Goal: Task Accomplishment & Management: Use online tool/utility

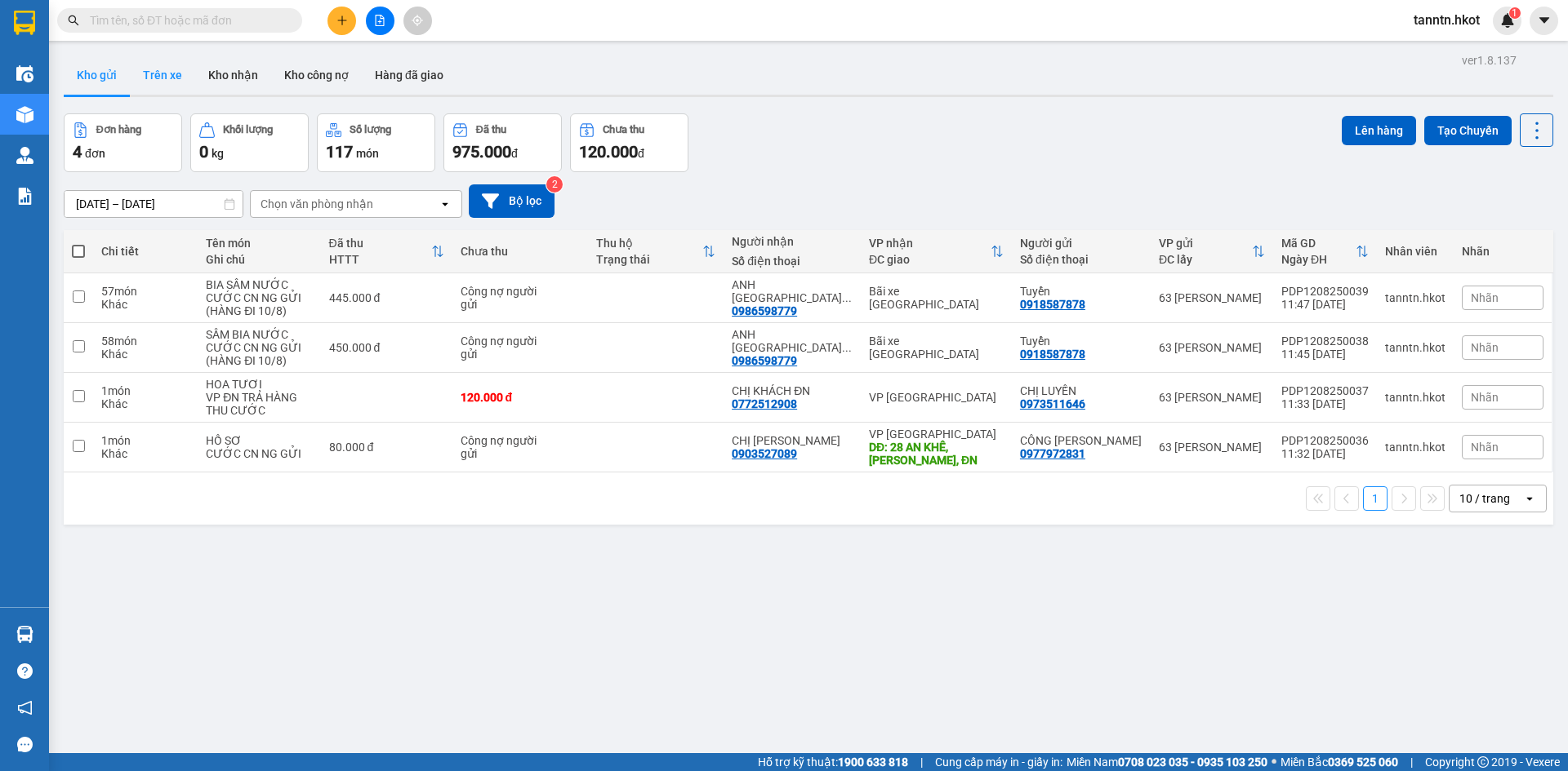
click at [163, 77] on button "Trên xe" at bounding box center [162, 74] width 65 height 40
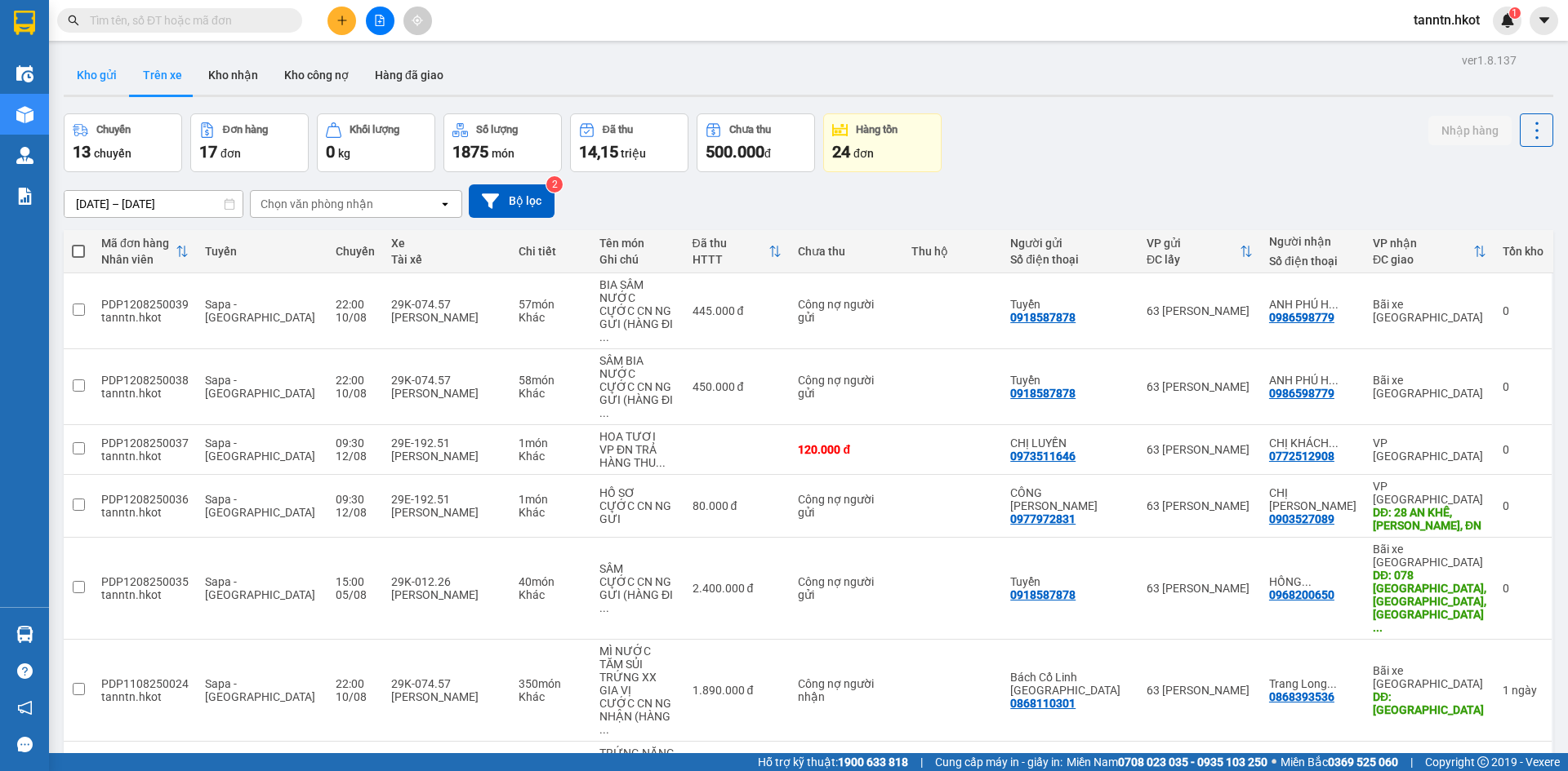
click at [84, 75] on button "Kho gửi" at bounding box center [97, 74] width 66 height 40
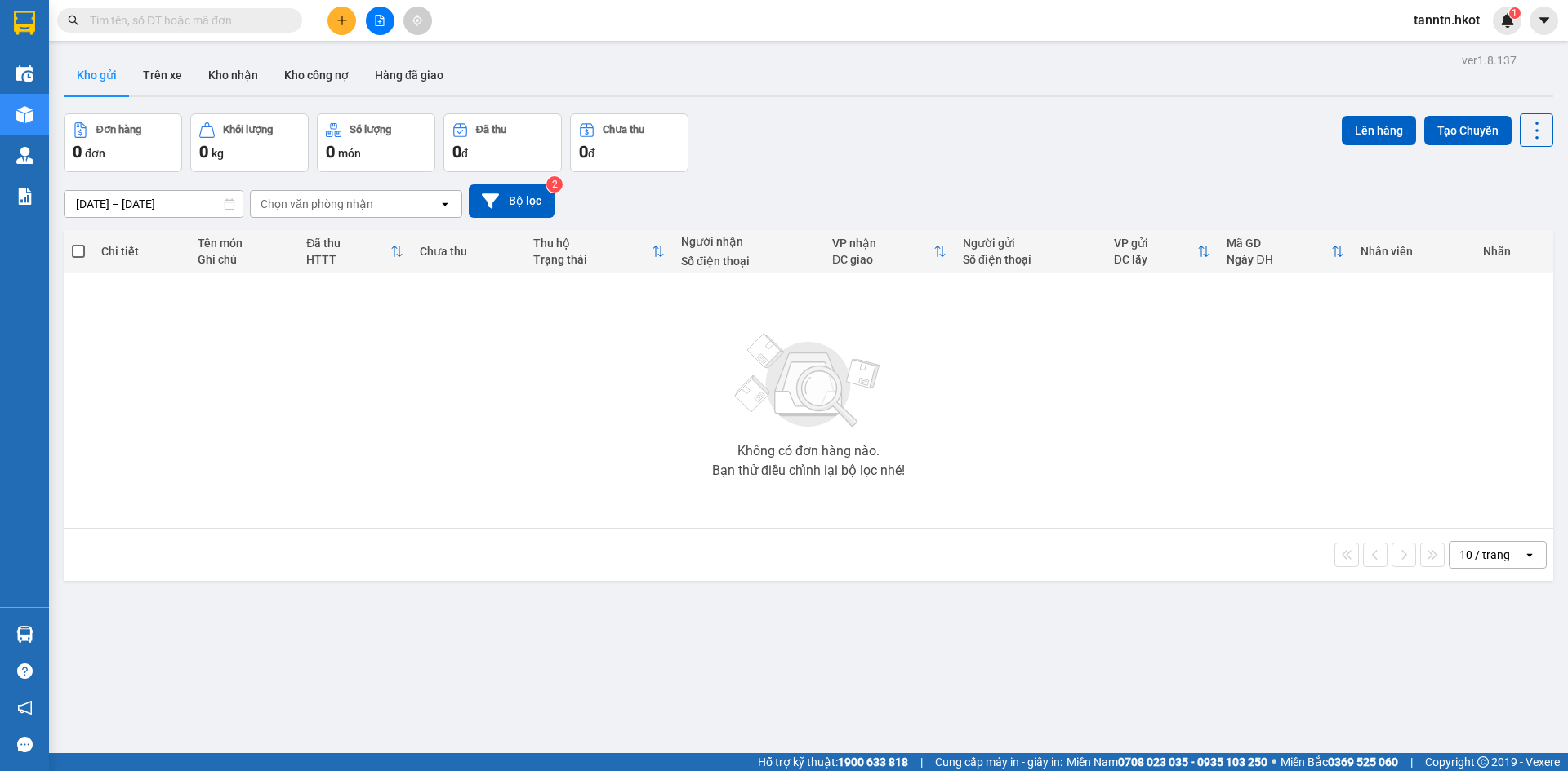
click at [245, 25] on input "text" at bounding box center [187, 20] width 193 height 18
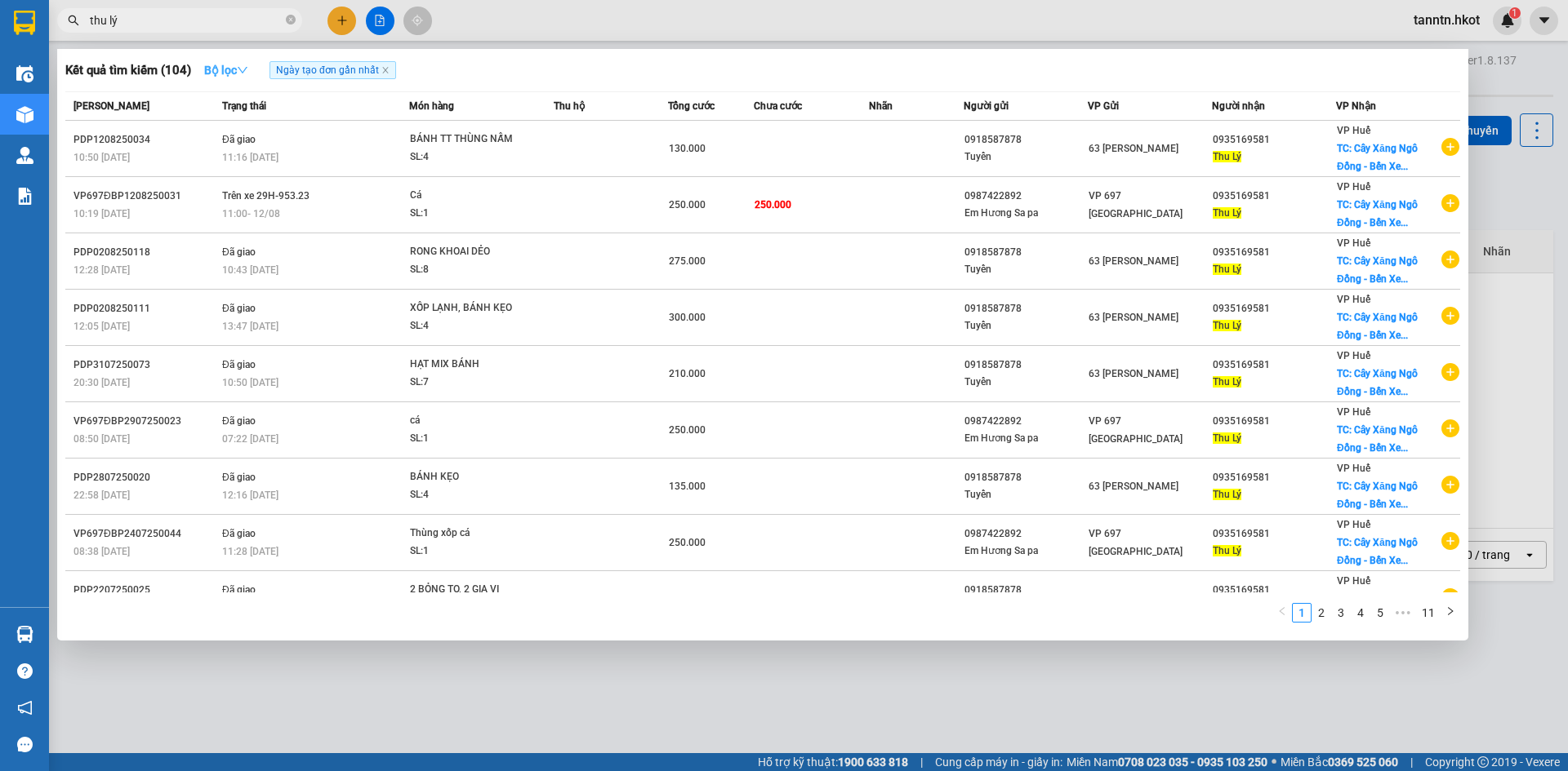
drag, startPoint x: 69, startPoint y: 24, endPoint x: 249, endPoint y: 74, distance: 186.8
click at [0, 27] on section "Kết quả tìm kiếm ( 104 ) Bộ lọc Ngày tạo đơn gần nhất Mã ĐH Trạng thái Món hàng…" at bounding box center [784, 385] width 1568 height 771
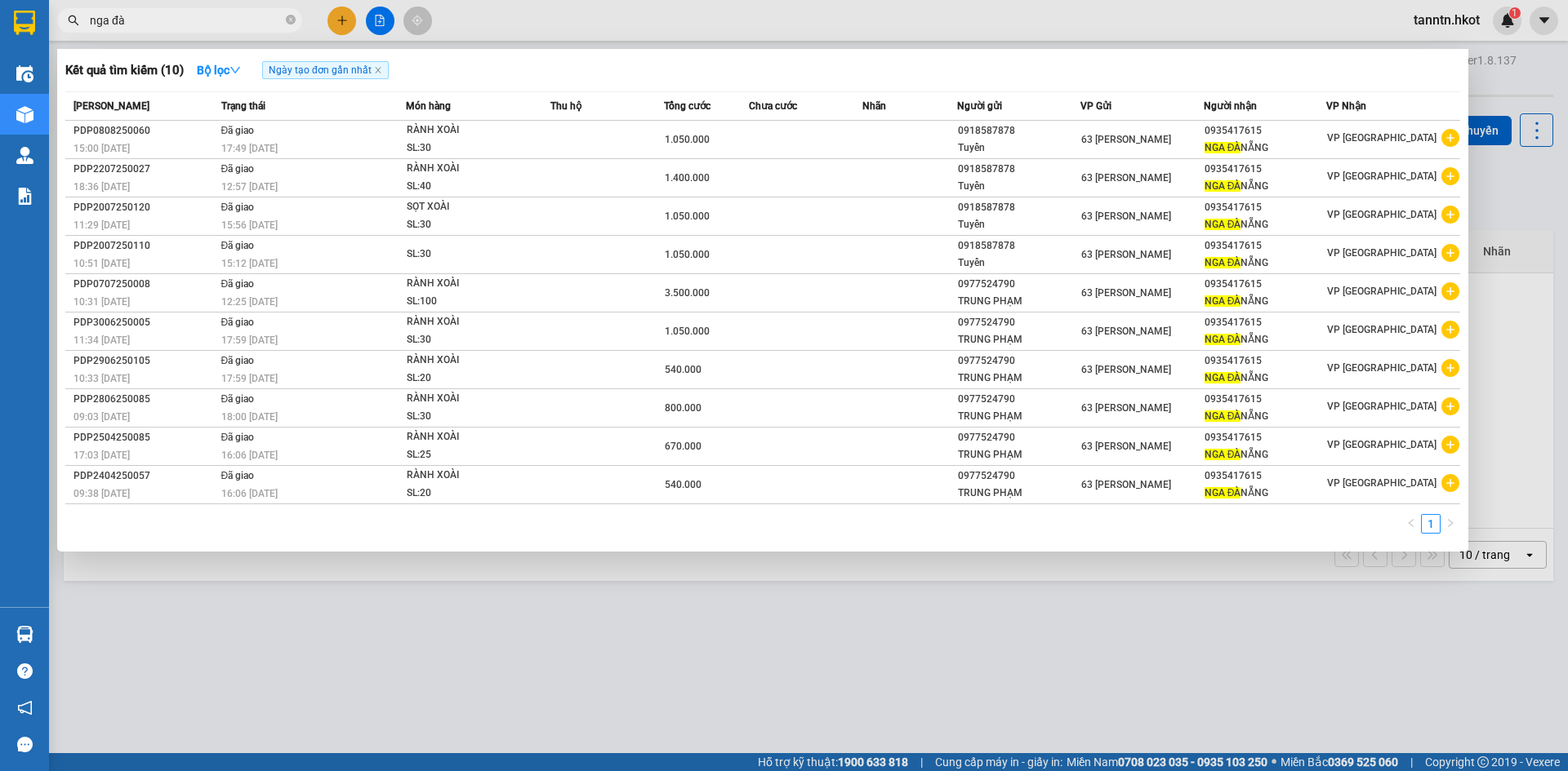
drag, startPoint x: 1005, startPoint y: 650, endPoint x: 955, endPoint y: 647, distance: 50.1
click at [1005, 650] on div at bounding box center [784, 385] width 1568 height 771
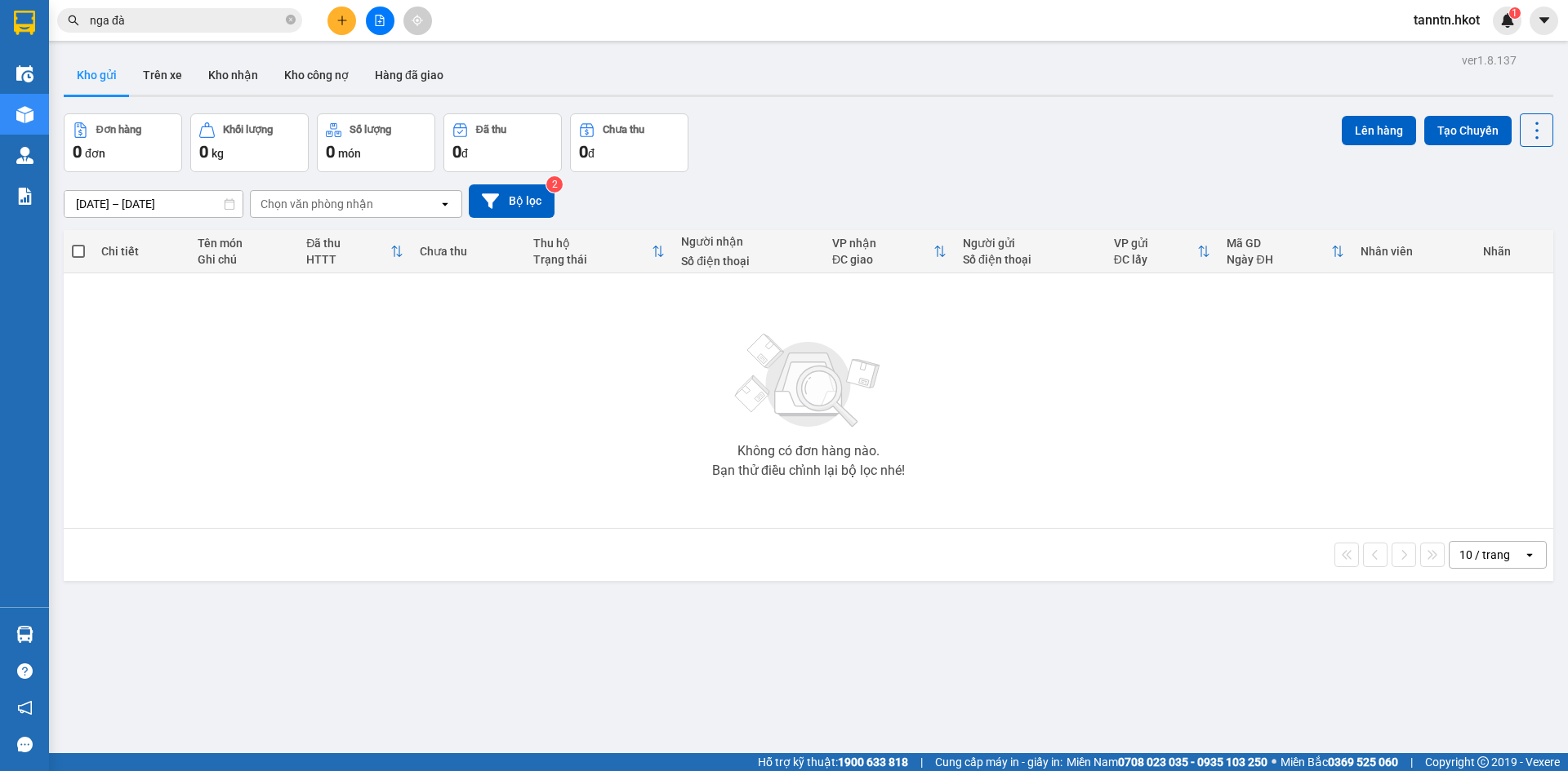
click at [229, 21] on input "nga đà" at bounding box center [187, 20] width 193 height 18
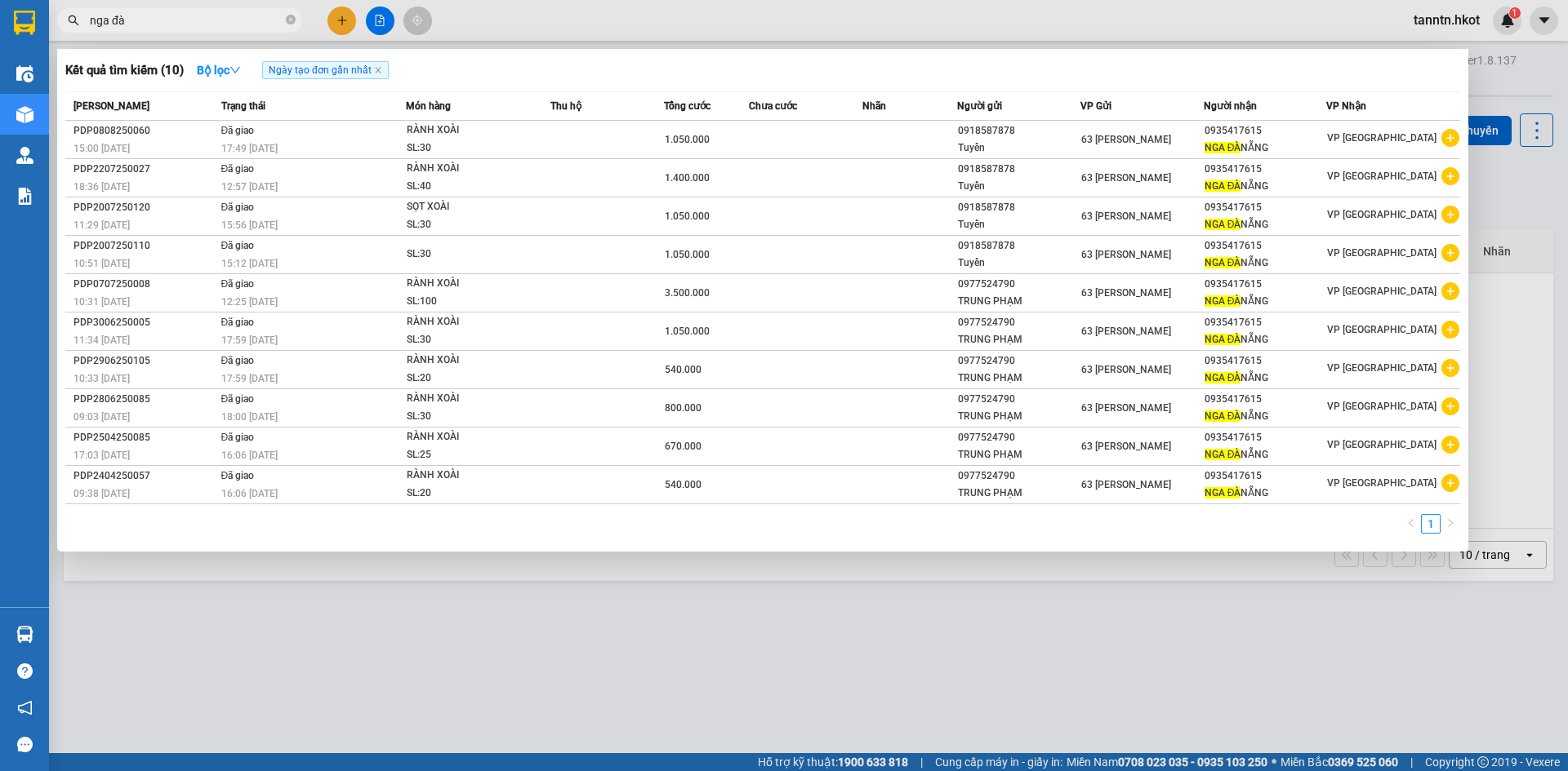
drag, startPoint x: 194, startPoint y: 16, endPoint x: 46, endPoint y: 24, distance: 148.2
click at [41, 24] on section "Kết quả tìm kiếm ( 10 ) Bộ lọc Ngày tạo đơn gần nhất Mã ĐH Trạng thái Món hàng …" at bounding box center [784, 385] width 1568 height 771
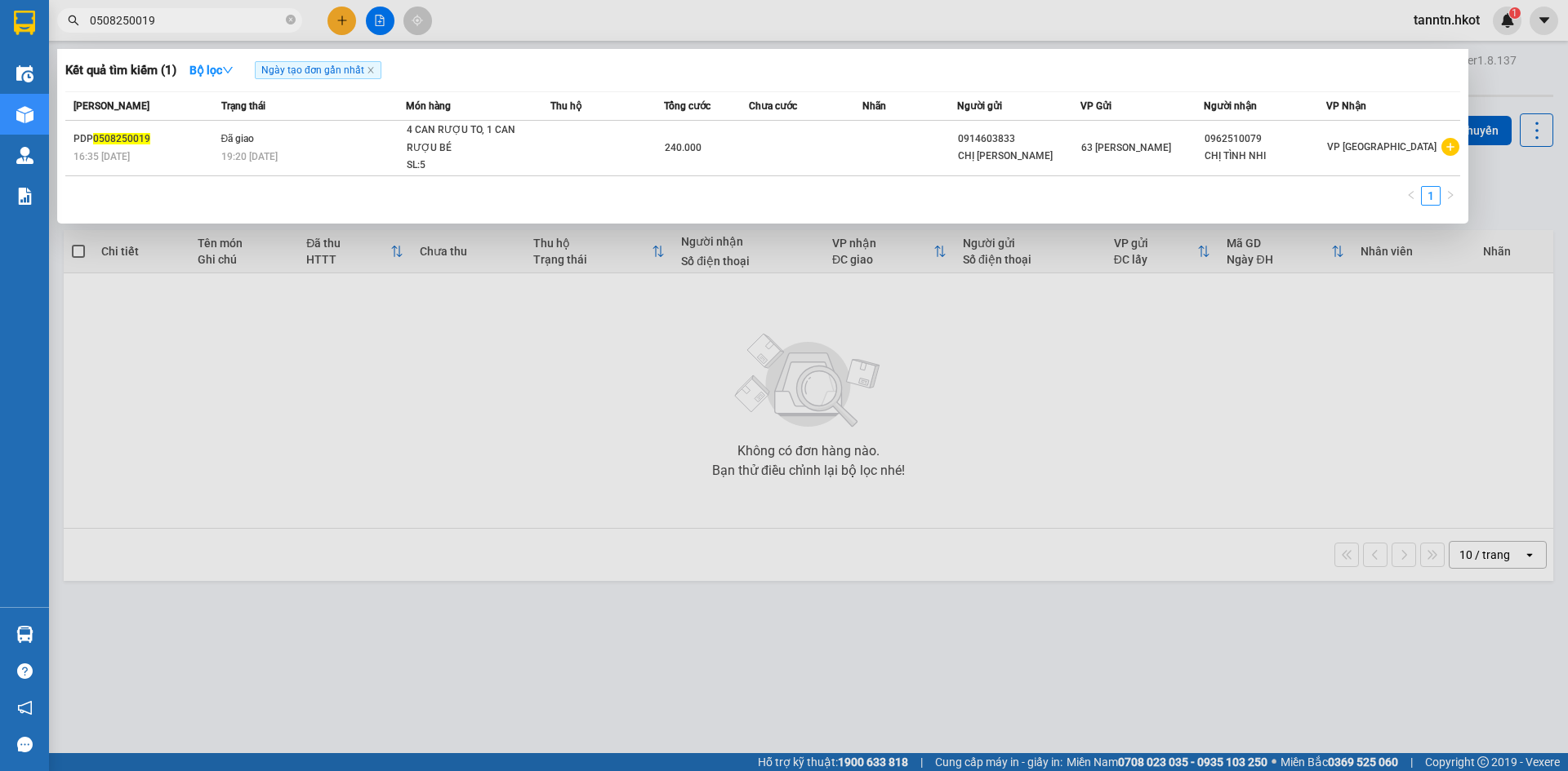
drag, startPoint x: 179, startPoint y: 23, endPoint x: 0, endPoint y: 22, distance: 179.0
click at [0, 22] on section "Kết quả tìm kiếm ( 1 ) Bộ lọc Ngày tạo đơn gần nhất Mã ĐH Trạng thái Món hàng T…" at bounding box center [784, 385] width 1568 height 771
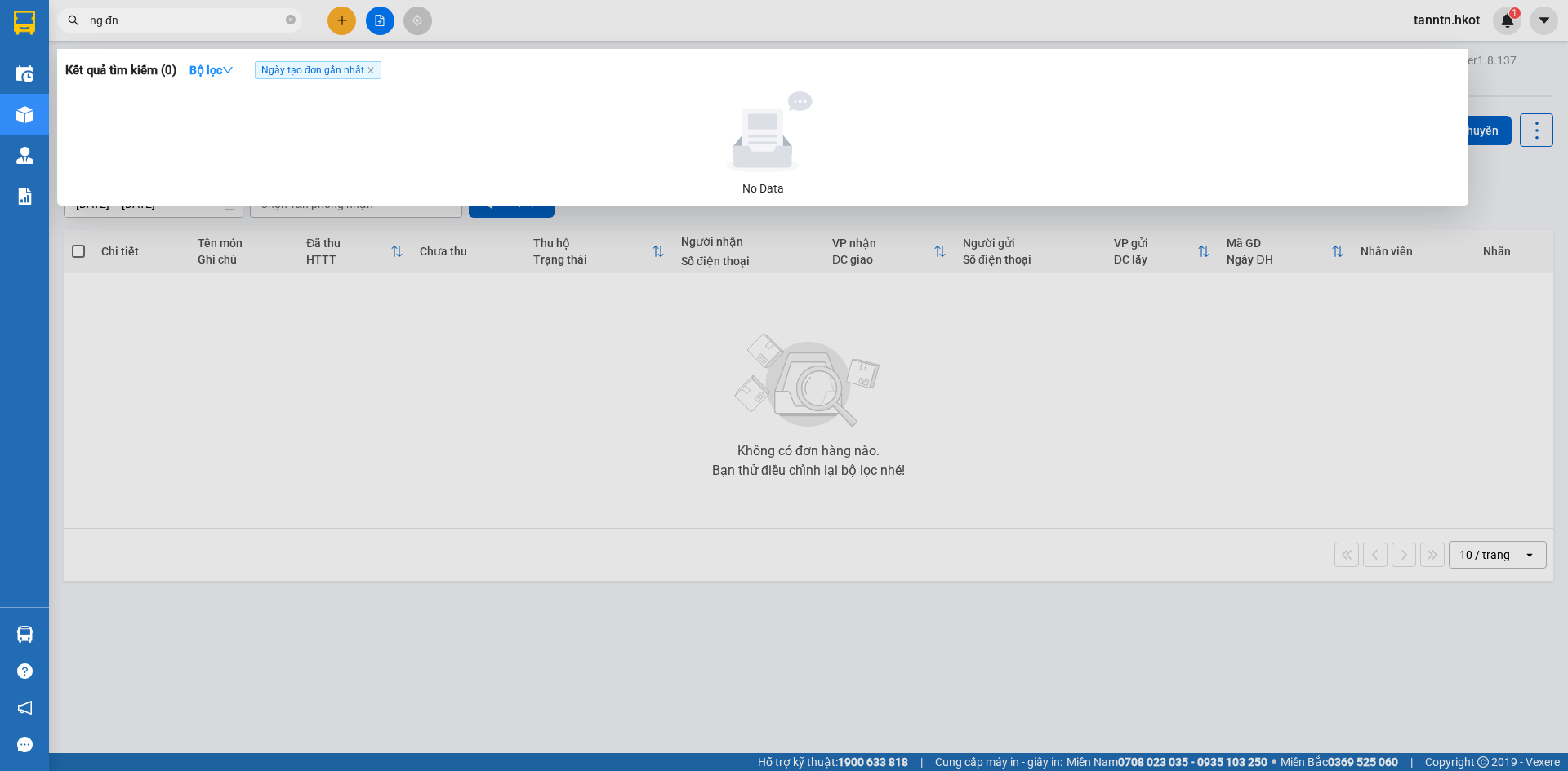
click at [104, 23] on input "ng đn" at bounding box center [187, 20] width 193 height 18
click at [163, 6] on div at bounding box center [784, 385] width 1568 height 771
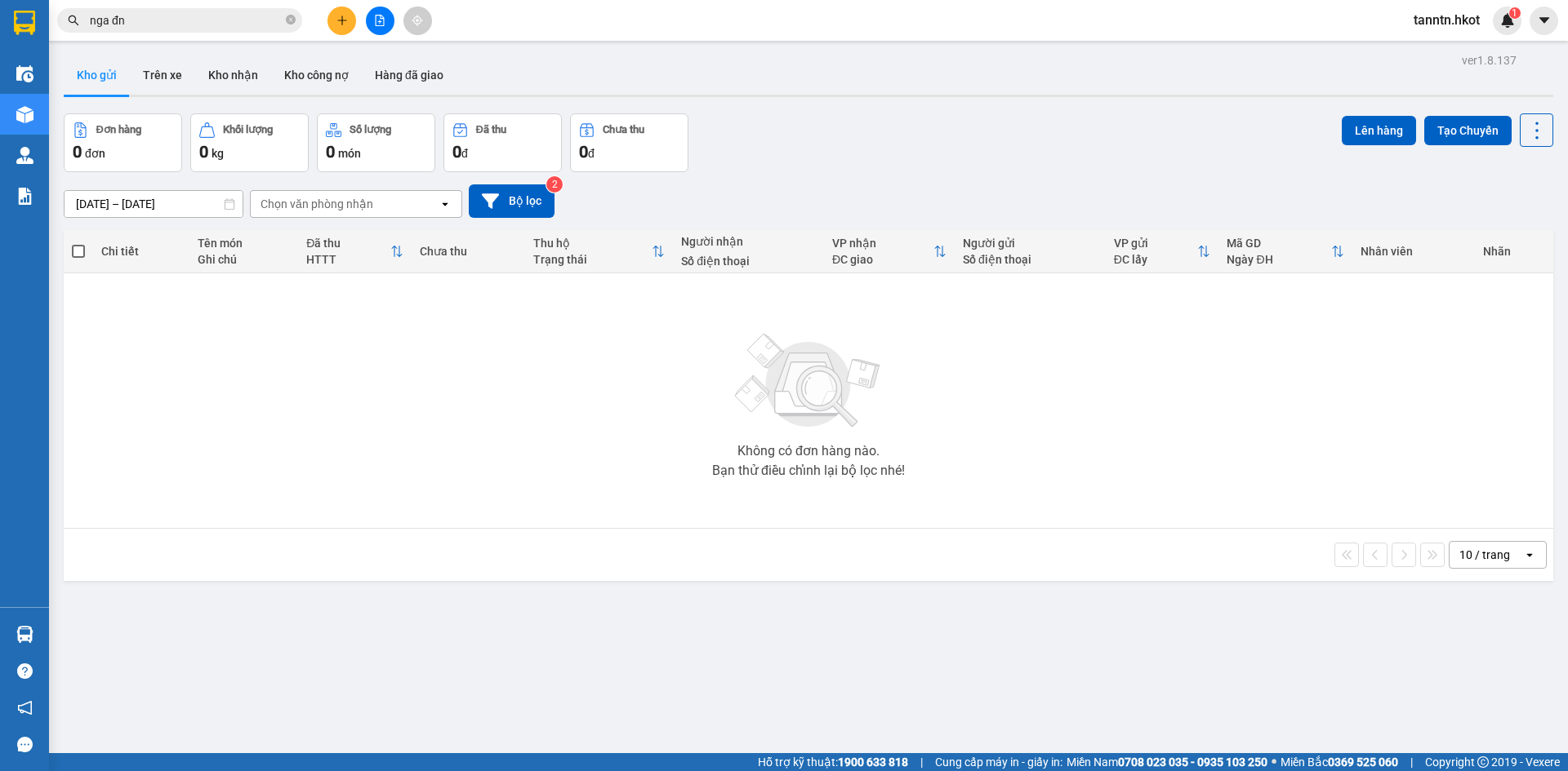
click at [172, 17] on input "nga đn" at bounding box center [187, 20] width 193 height 18
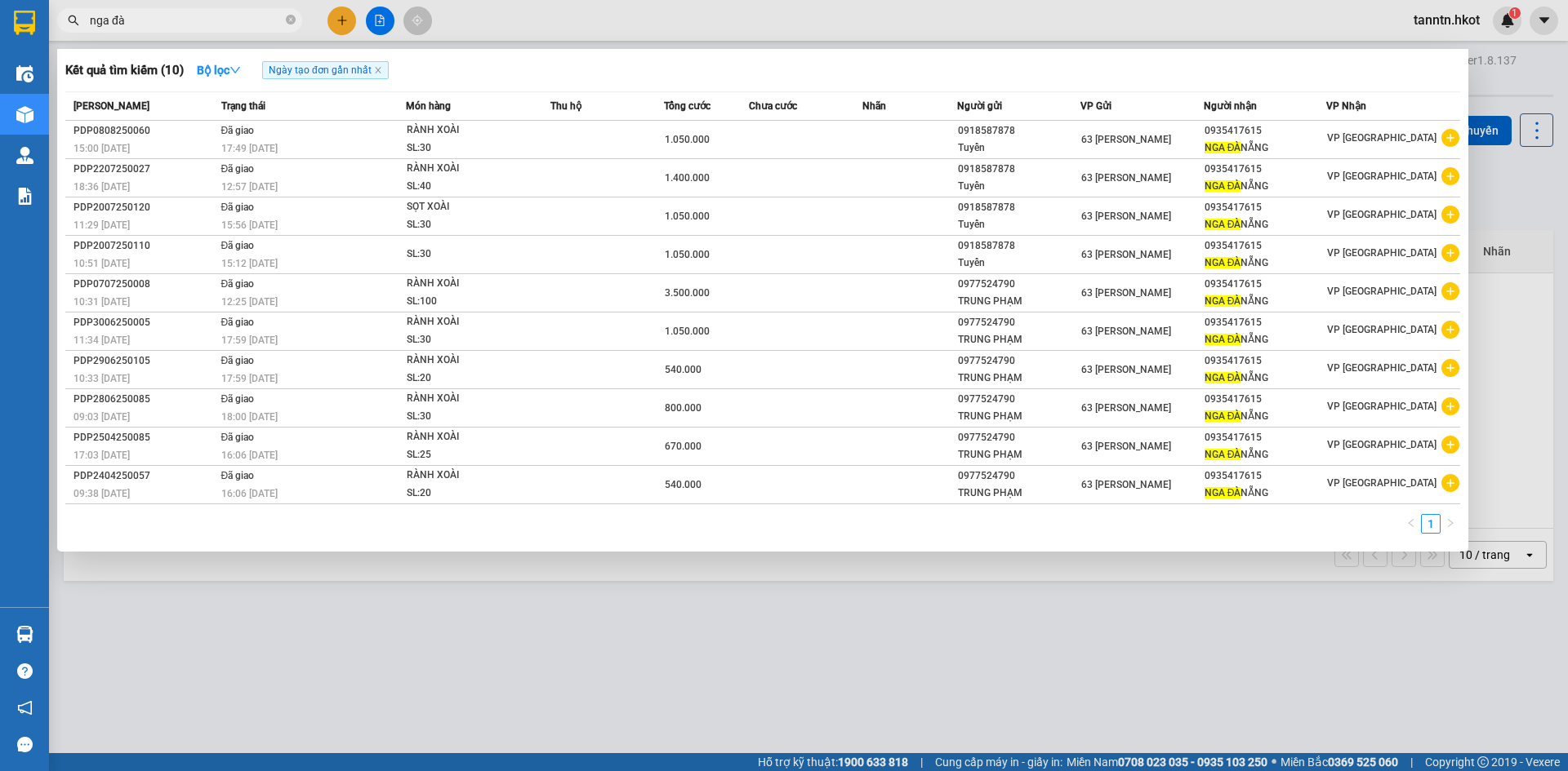
drag, startPoint x: 252, startPoint y: 26, endPoint x: 290, endPoint y: 79, distance: 65.2
click at [46, 27] on section "Kết quả tìm kiếm ( 10 ) Bộ lọc Ngày tạo đơn gần nhất Mã ĐH Trạng thái Món hàng …" at bounding box center [784, 385] width 1568 height 771
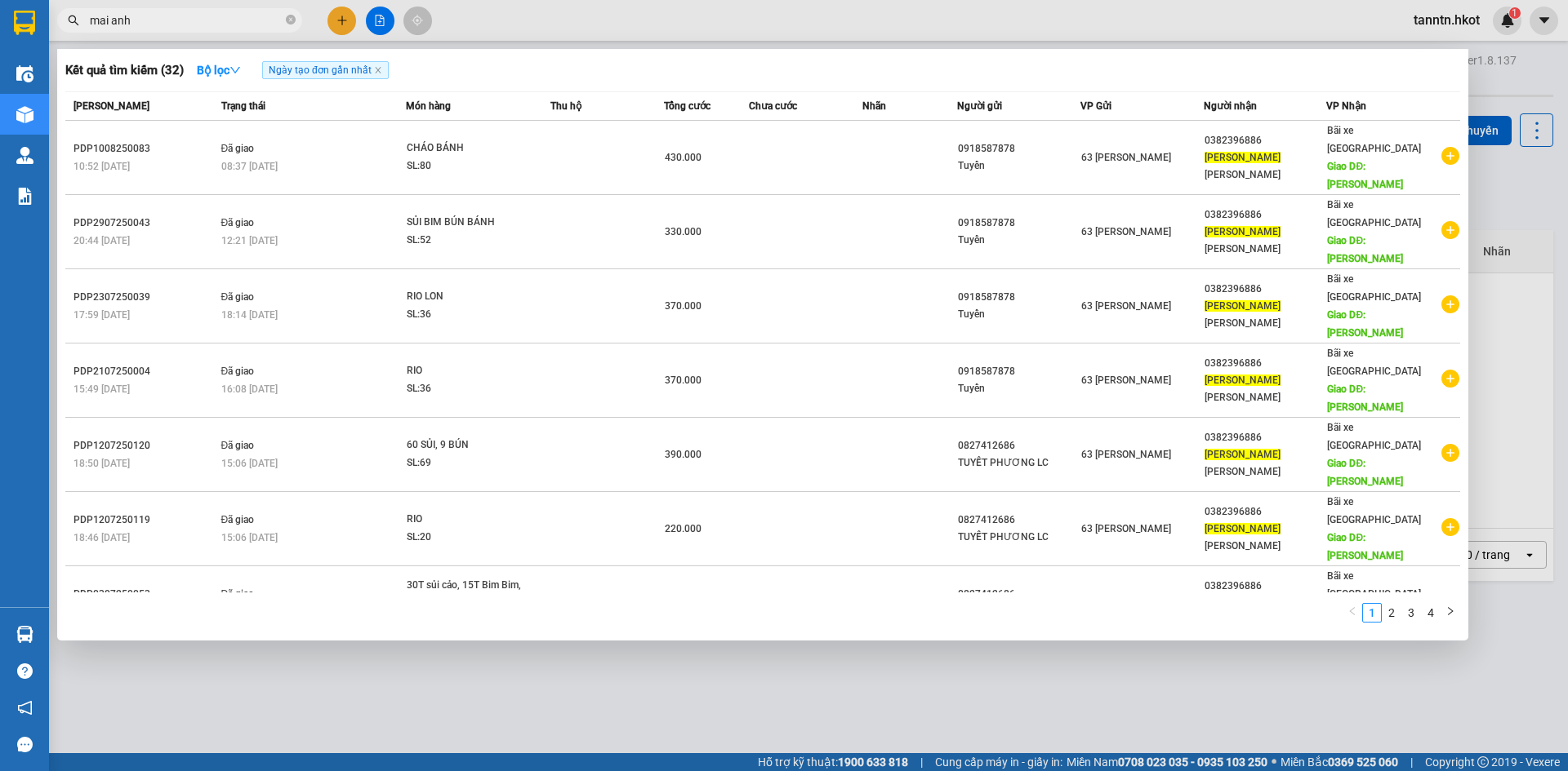
type input "mai anh"
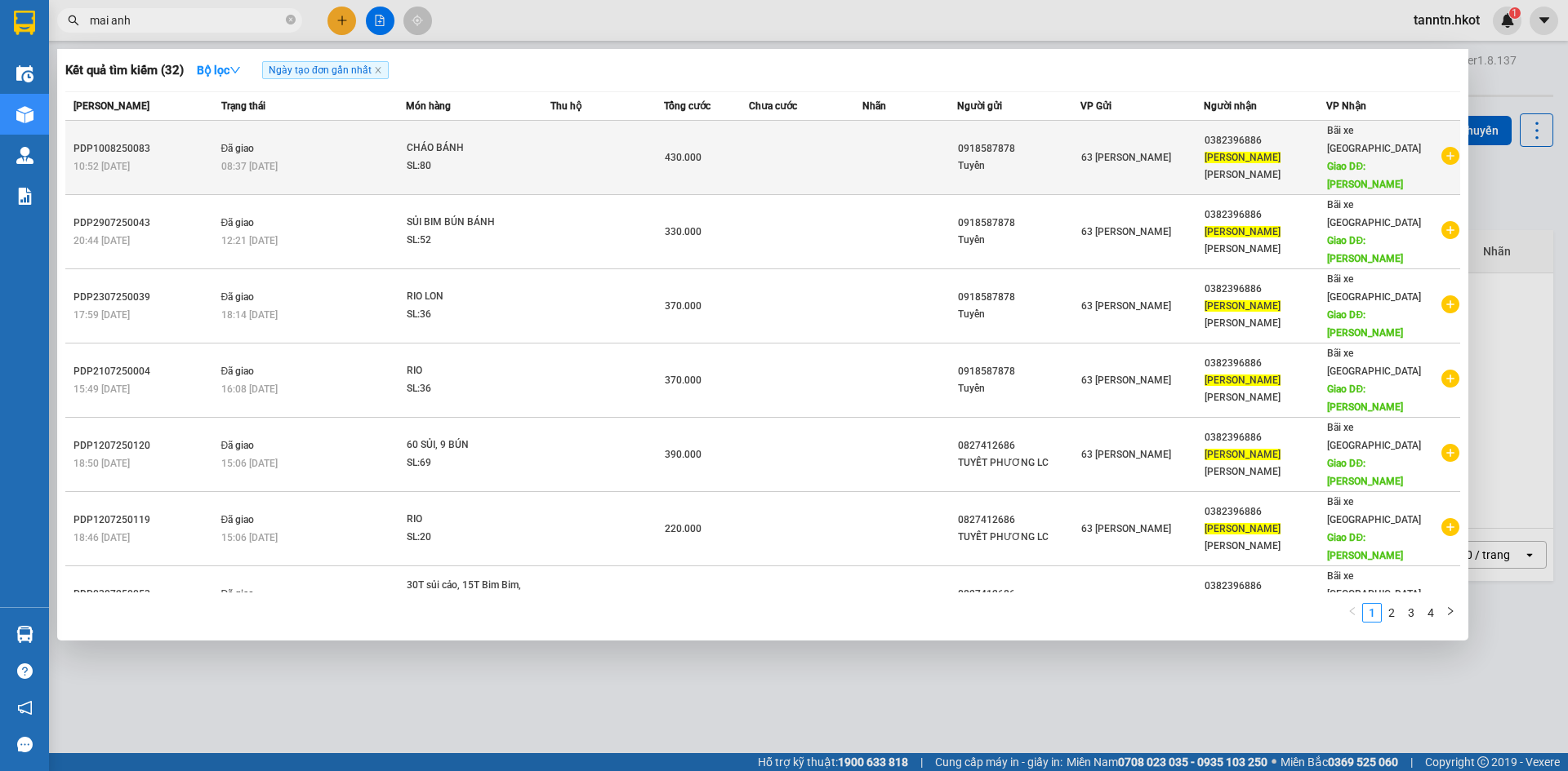
click at [536, 140] on span "CHÁO BÁNH SL: 80" at bounding box center [477, 157] width 142 height 35
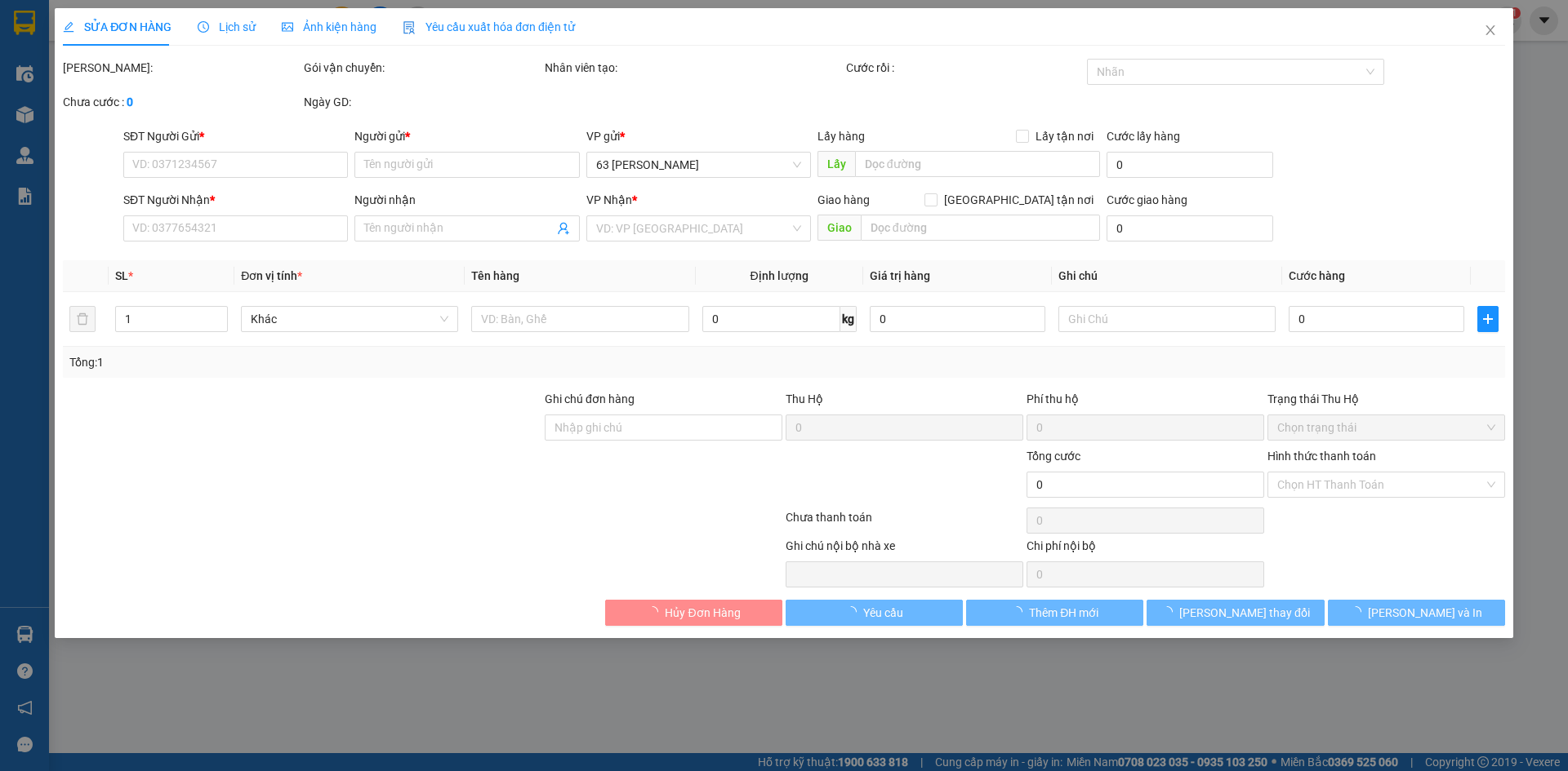
type input "0918587878"
type input "Tuyển"
type input "0382396886"
type input "[PERSON_NAME]"
type input "Gia lâm"
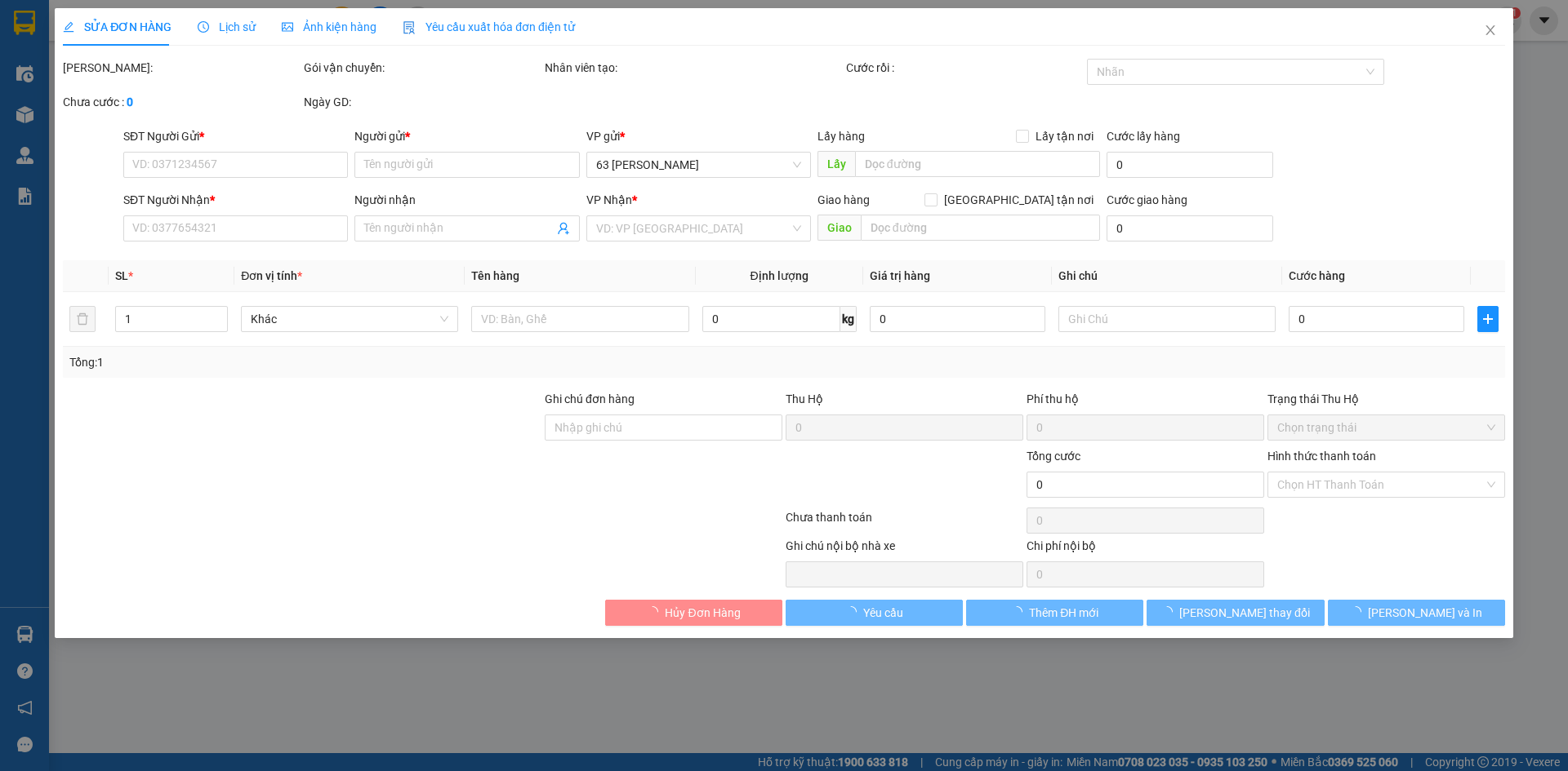
type input "430.000"
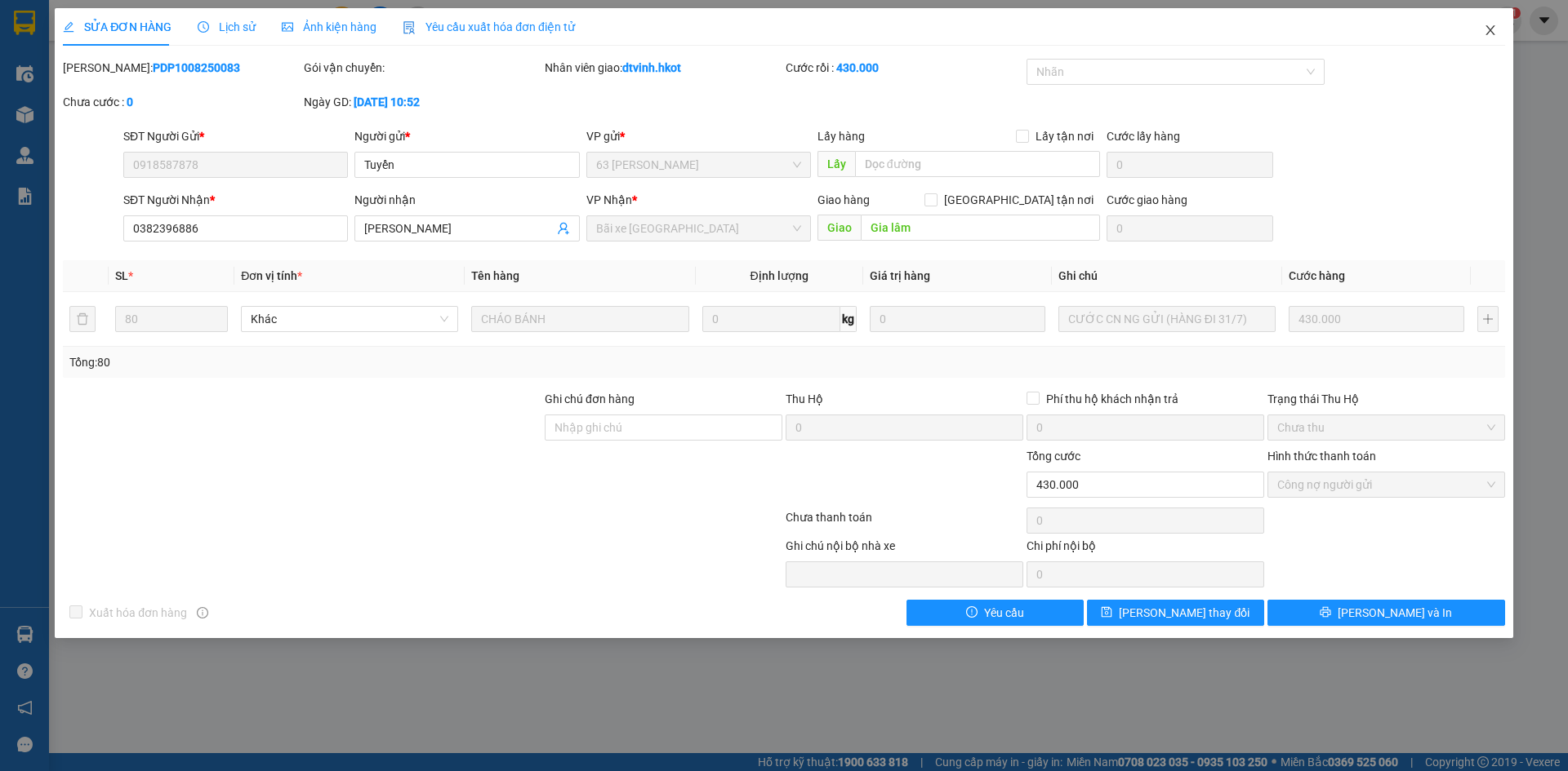
click at [1488, 36] on icon "close" at bounding box center [1490, 30] width 13 height 13
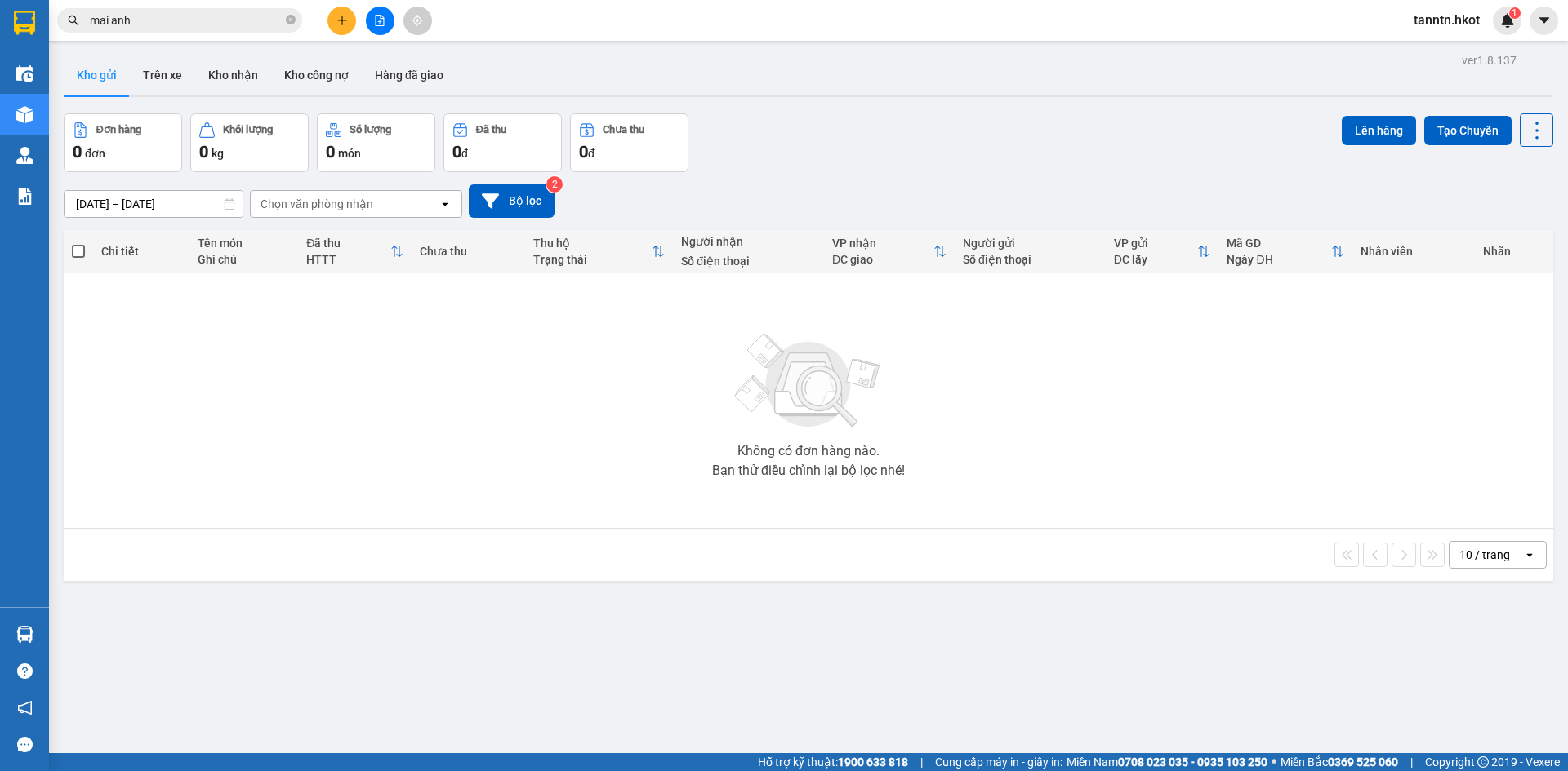
click at [165, 14] on input "mai anh" at bounding box center [187, 20] width 193 height 18
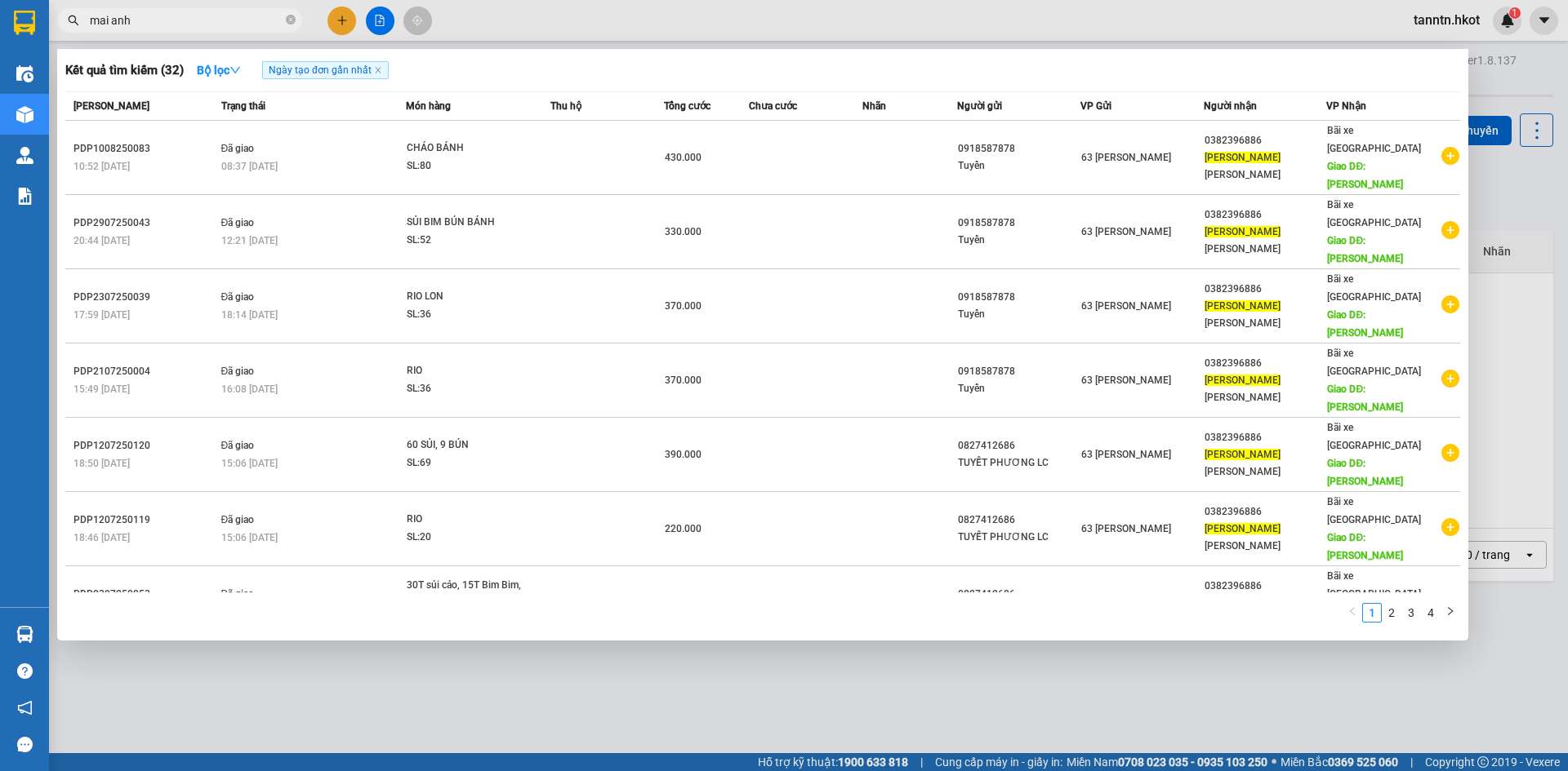
click at [502, 647] on div at bounding box center [784, 385] width 1568 height 771
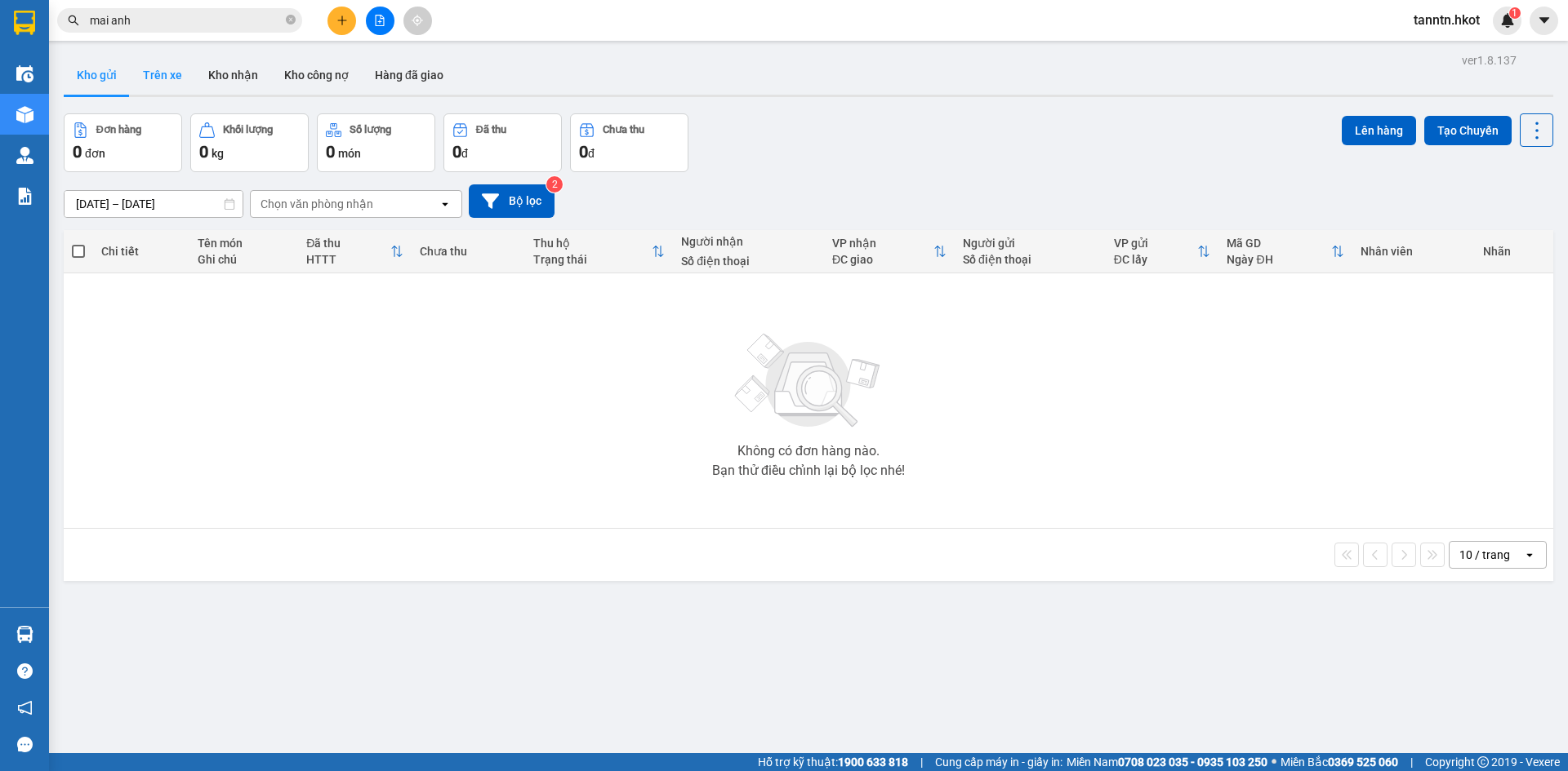
click at [165, 76] on button "Trên xe" at bounding box center [162, 74] width 65 height 40
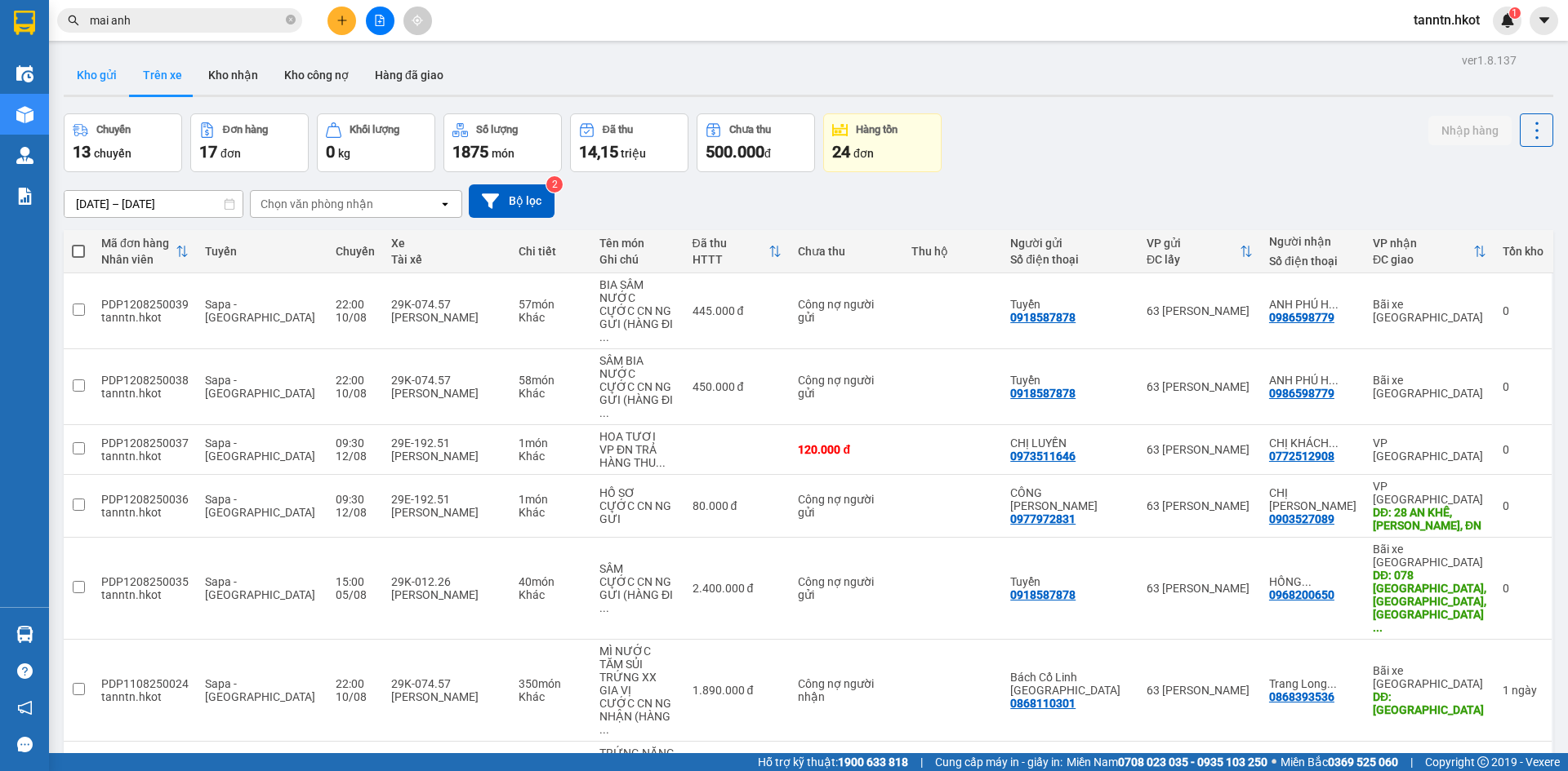
click at [85, 79] on button "Kho gửi" at bounding box center [97, 74] width 66 height 40
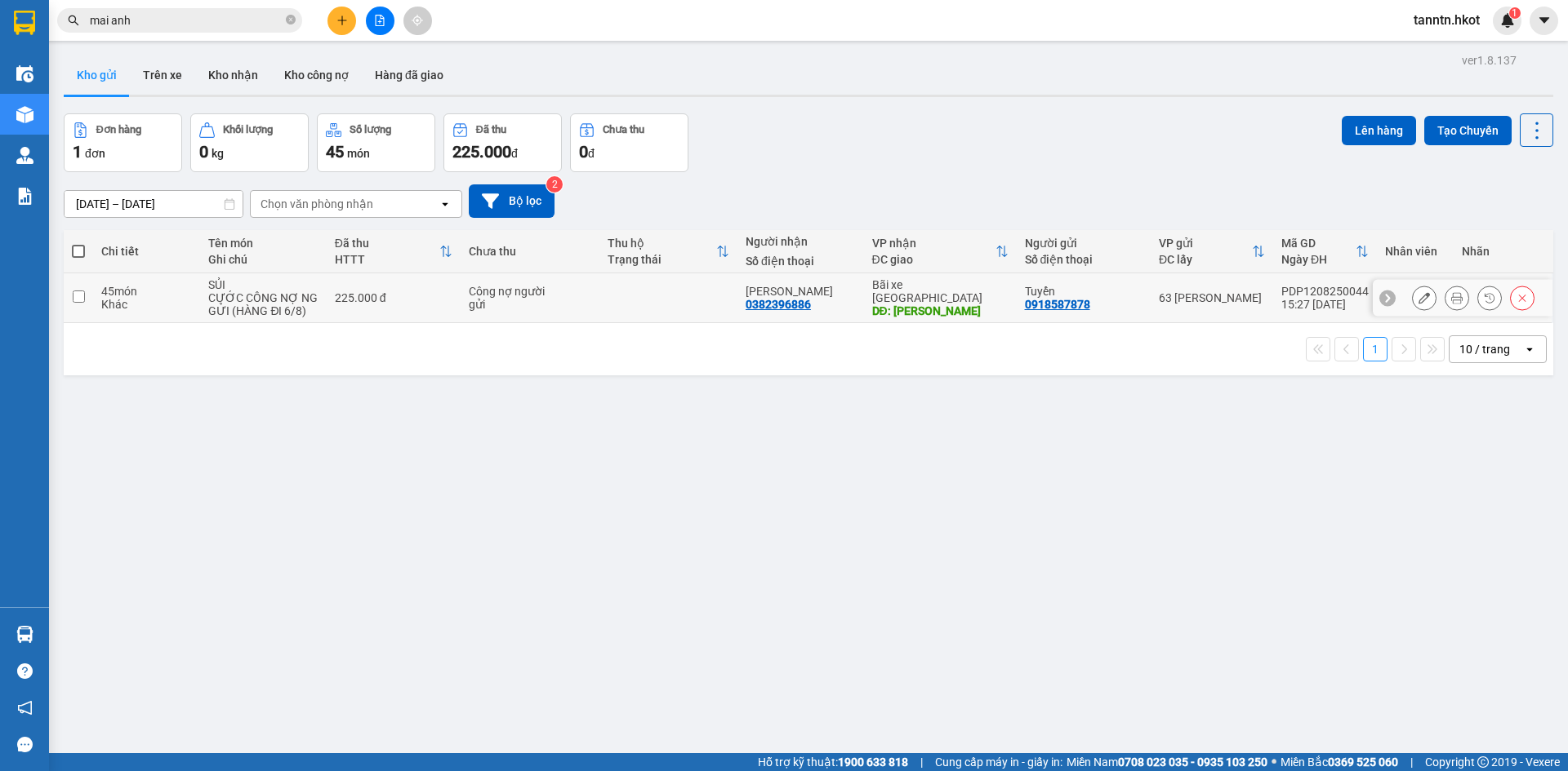
click at [340, 301] on div "225.000 đ" at bounding box center [393, 298] width 118 height 13
checkbox input "true"
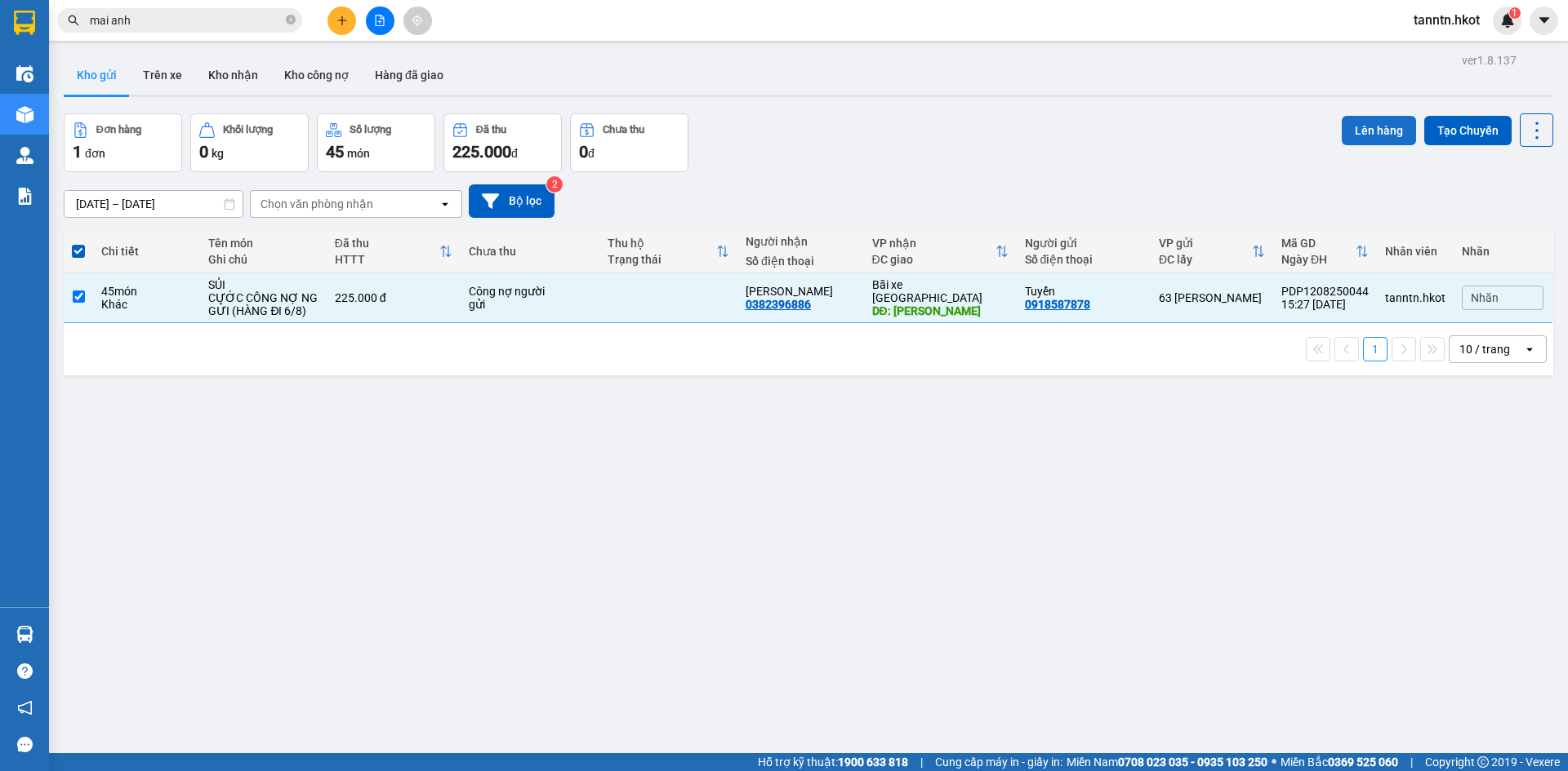
click at [1375, 125] on button "Lên hàng" at bounding box center [1379, 130] width 74 height 29
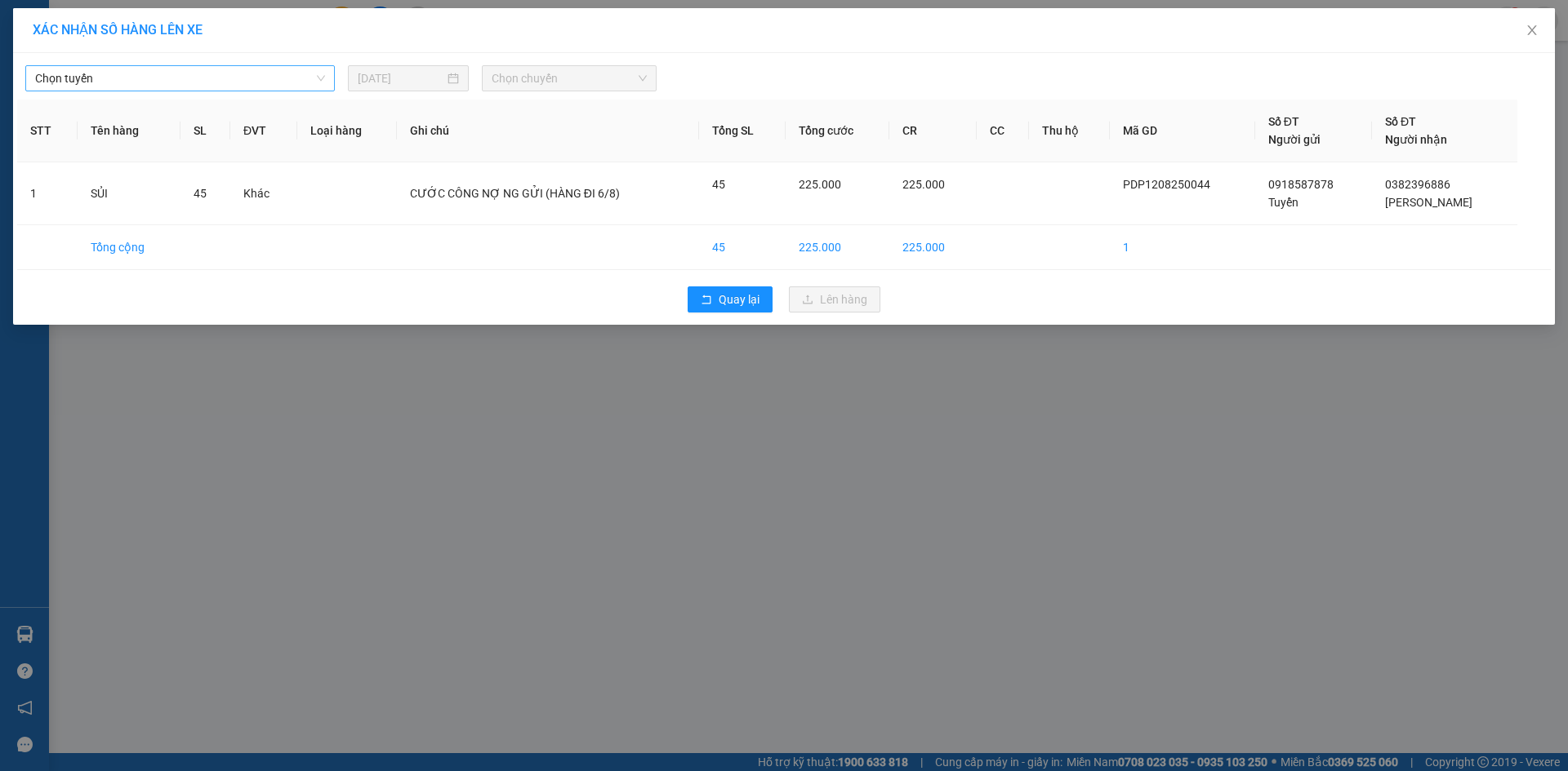
click at [295, 75] on span "Chọn tuyến" at bounding box center [179, 78] width 290 height 25
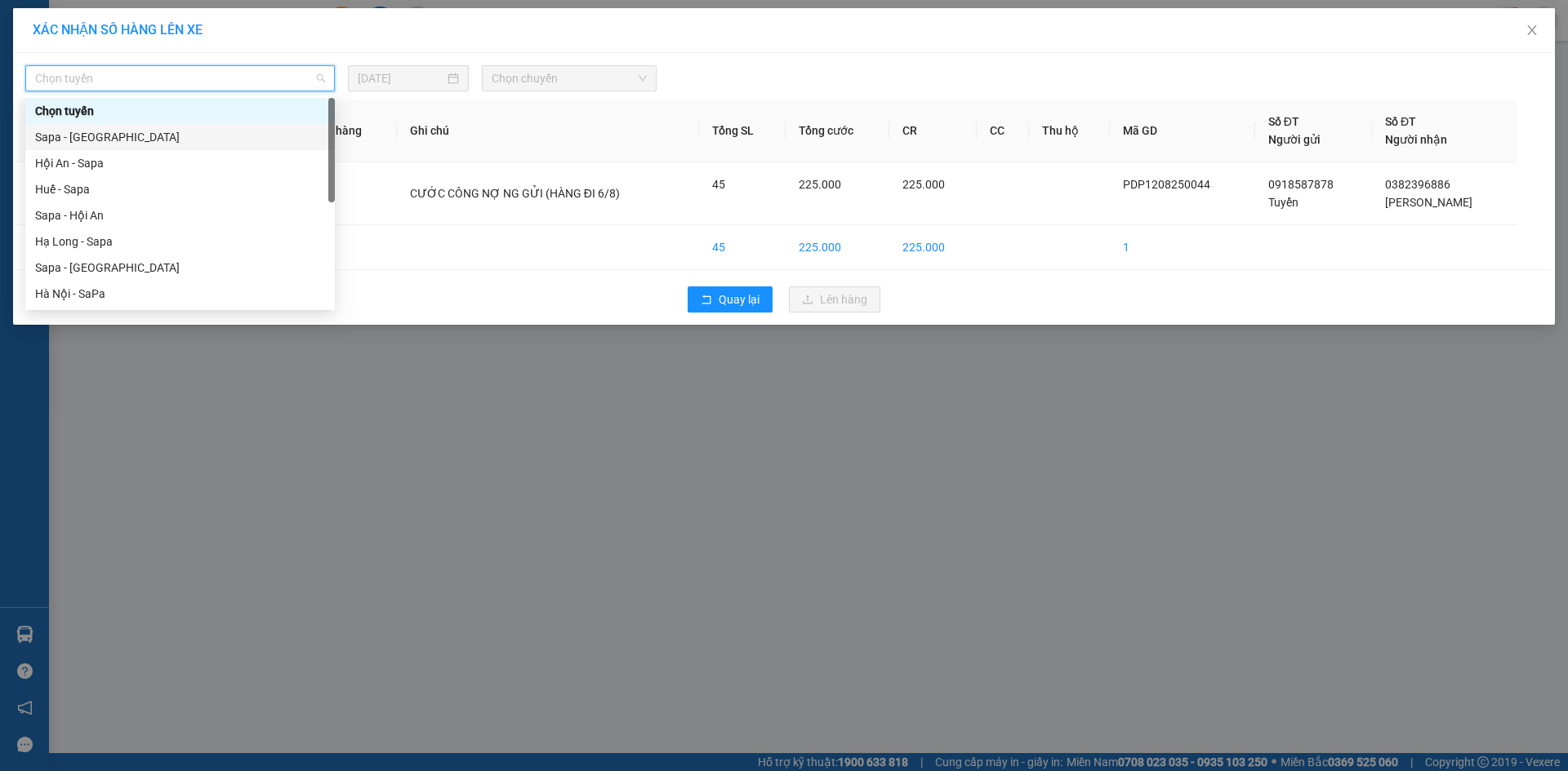
click at [289, 132] on div "Sapa - [GEOGRAPHIC_DATA]" at bounding box center [179, 137] width 290 height 18
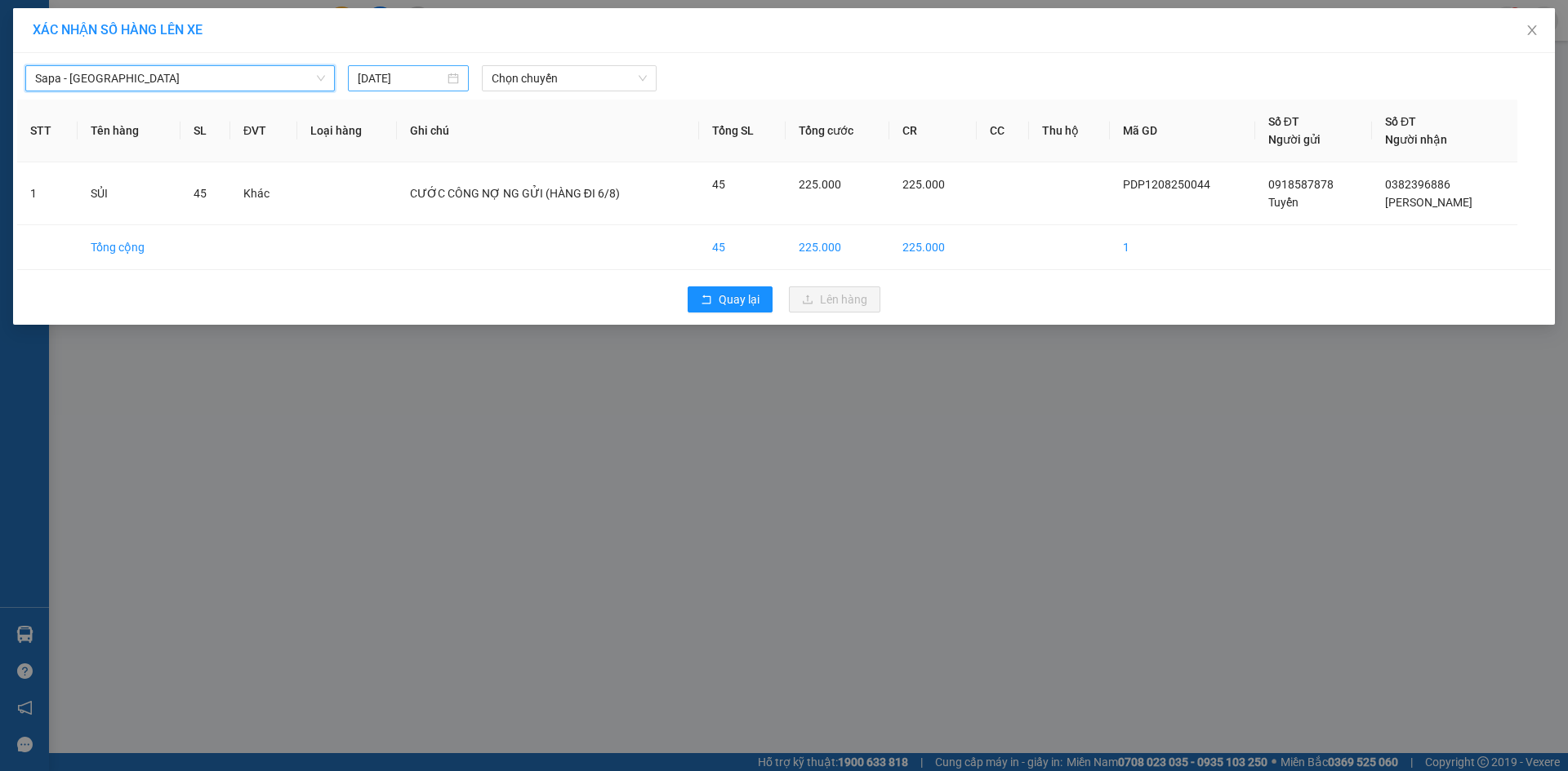
click at [413, 77] on input "[DATE]" at bounding box center [401, 79] width 86 height 18
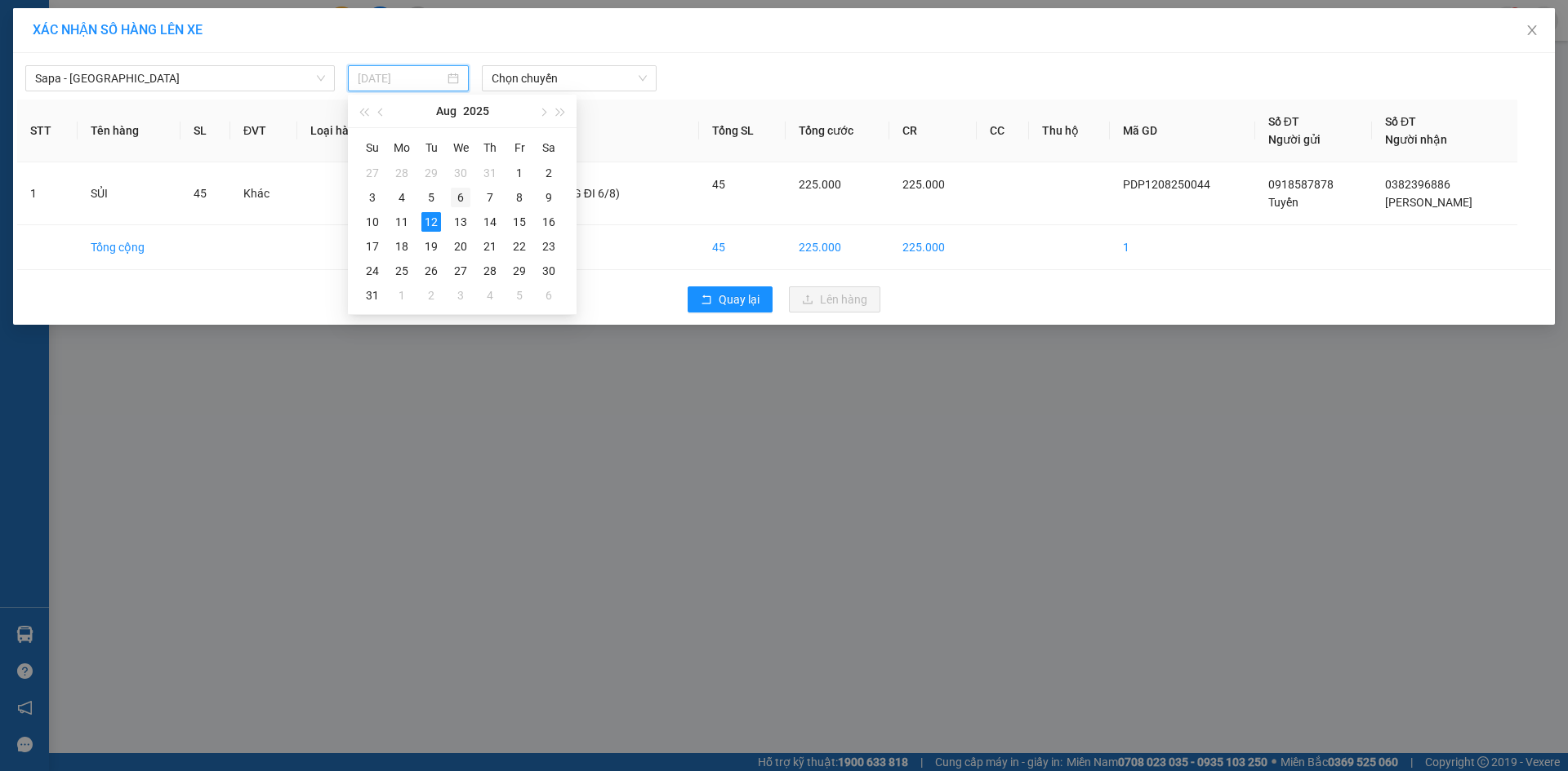
click at [459, 194] on div "6" at bounding box center [460, 197] width 19 height 19
type input "[DATE]"
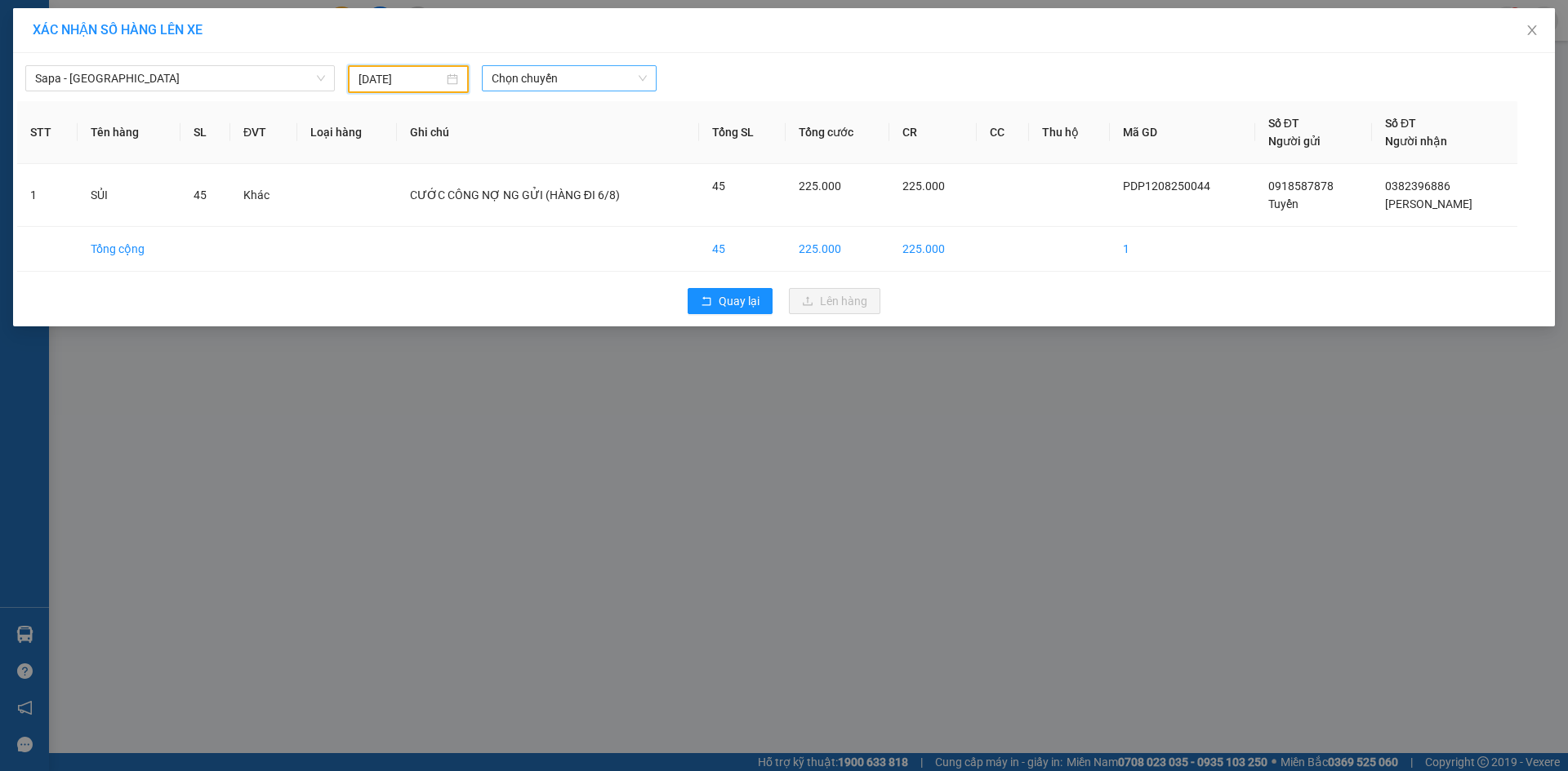
click at [539, 82] on span "Chọn chuyến" at bounding box center [569, 78] width 155 height 25
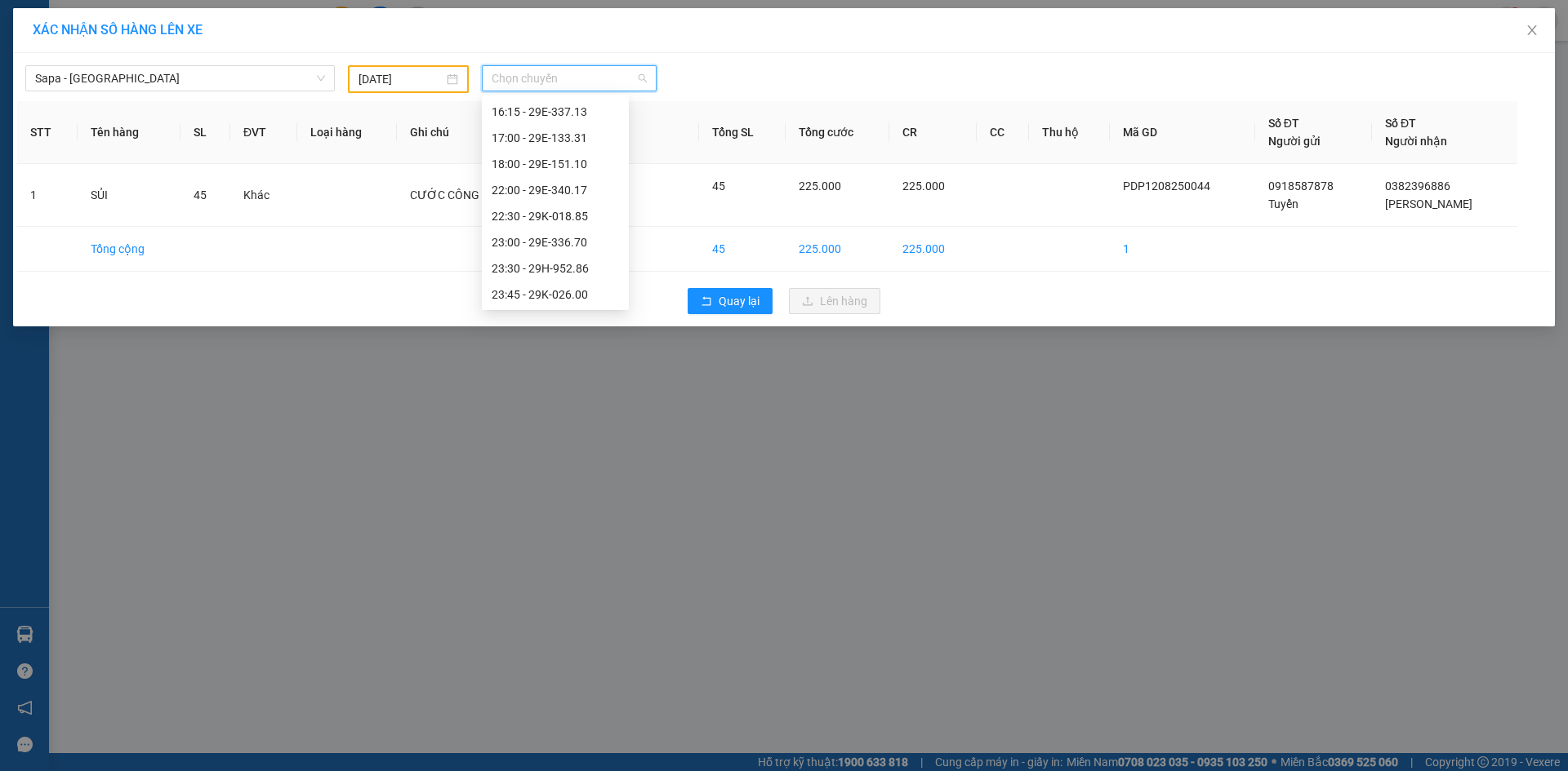
scroll to position [418, 0]
click at [579, 245] on div "23:00 - 29E-336.70" at bounding box center [555, 242] width 128 height 18
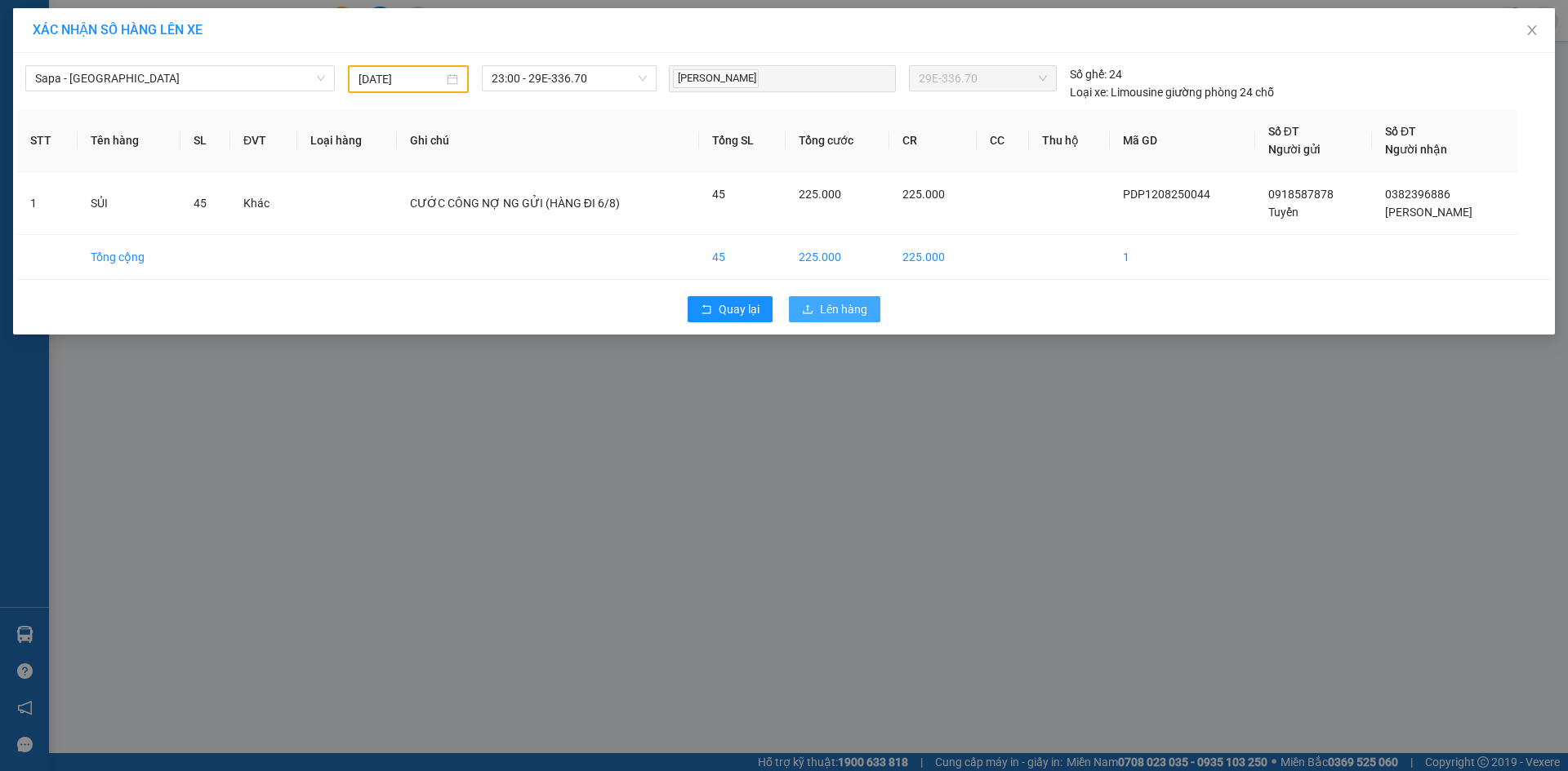
click at [847, 303] on span "Lên hàng" at bounding box center [844, 310] width 48 height 18
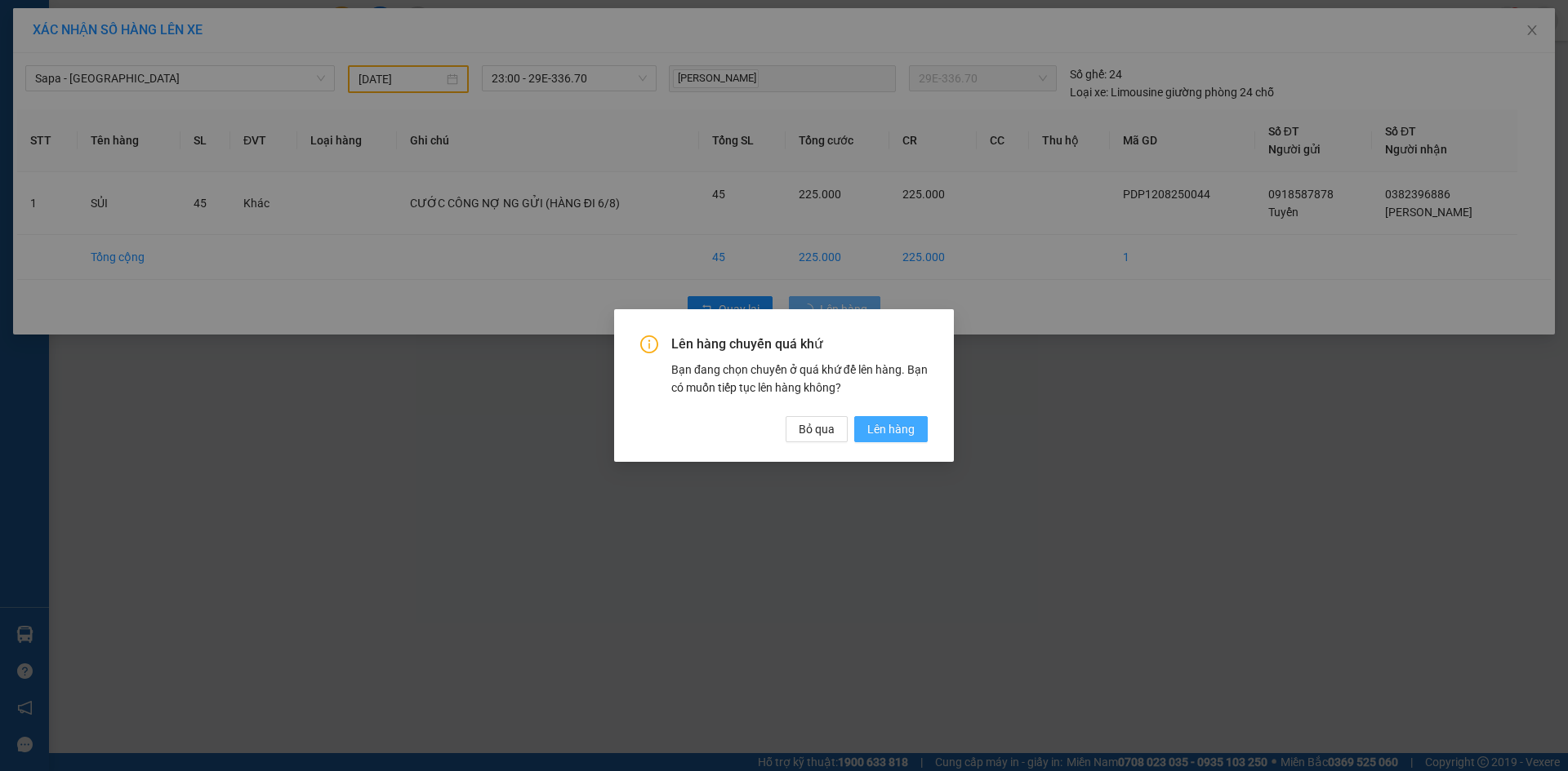
click at [898, 424] on span "Lên hàng" at bounding box center [891, 429] width 48 height 18
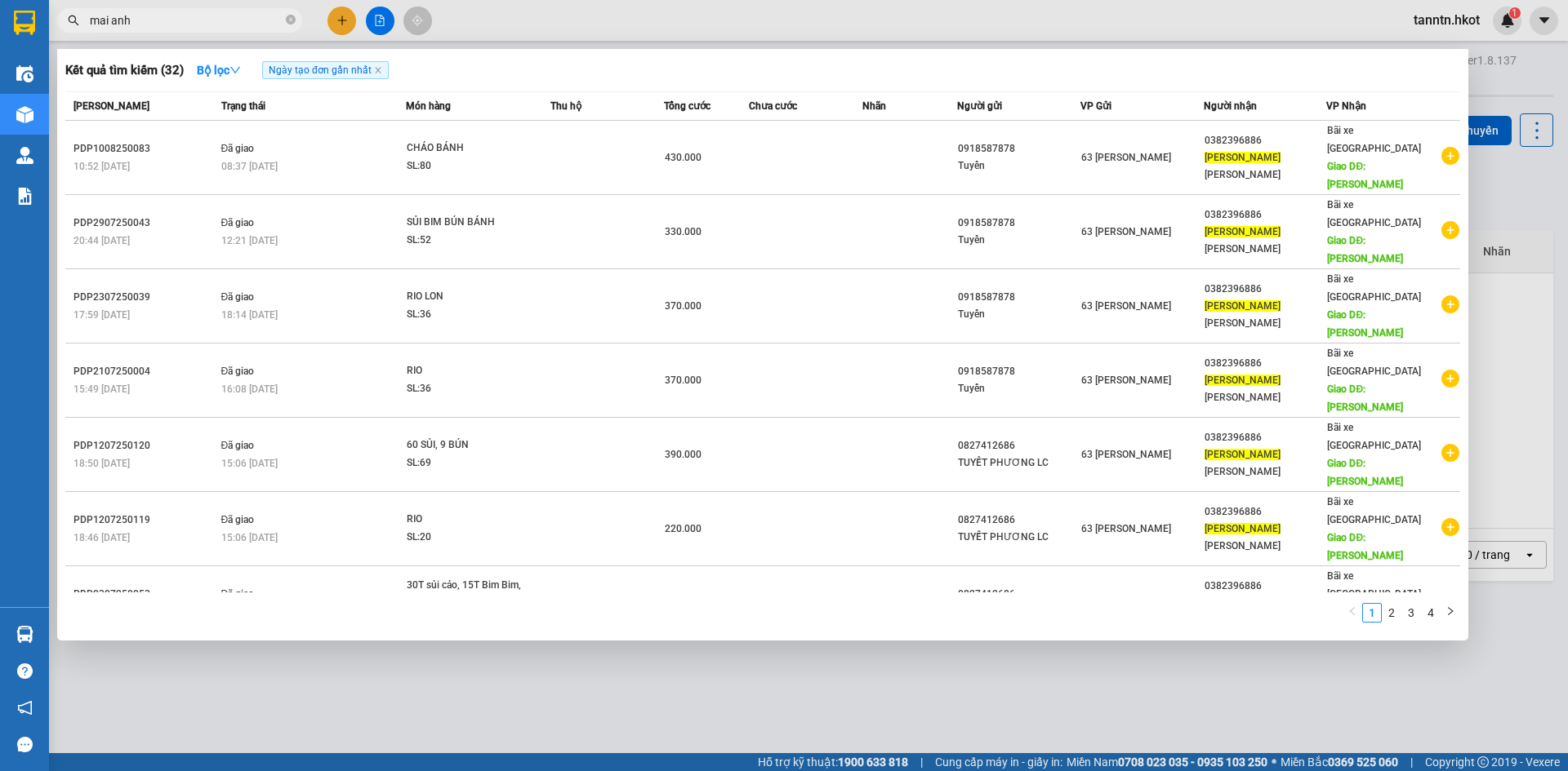
drag, startPoint x: 195, startPoint y: 18, endPoint x: 0, endPoint y: 17, distance: 195.0
click at [0, 17] on section "Kết quả tìm kiếm ( 32 ) Bộ lọc Ngày tạo đơn gần nhất Mã ĐH Trạng thái Món hàng …" at bounding box center [784, 385] width 1568 height 771
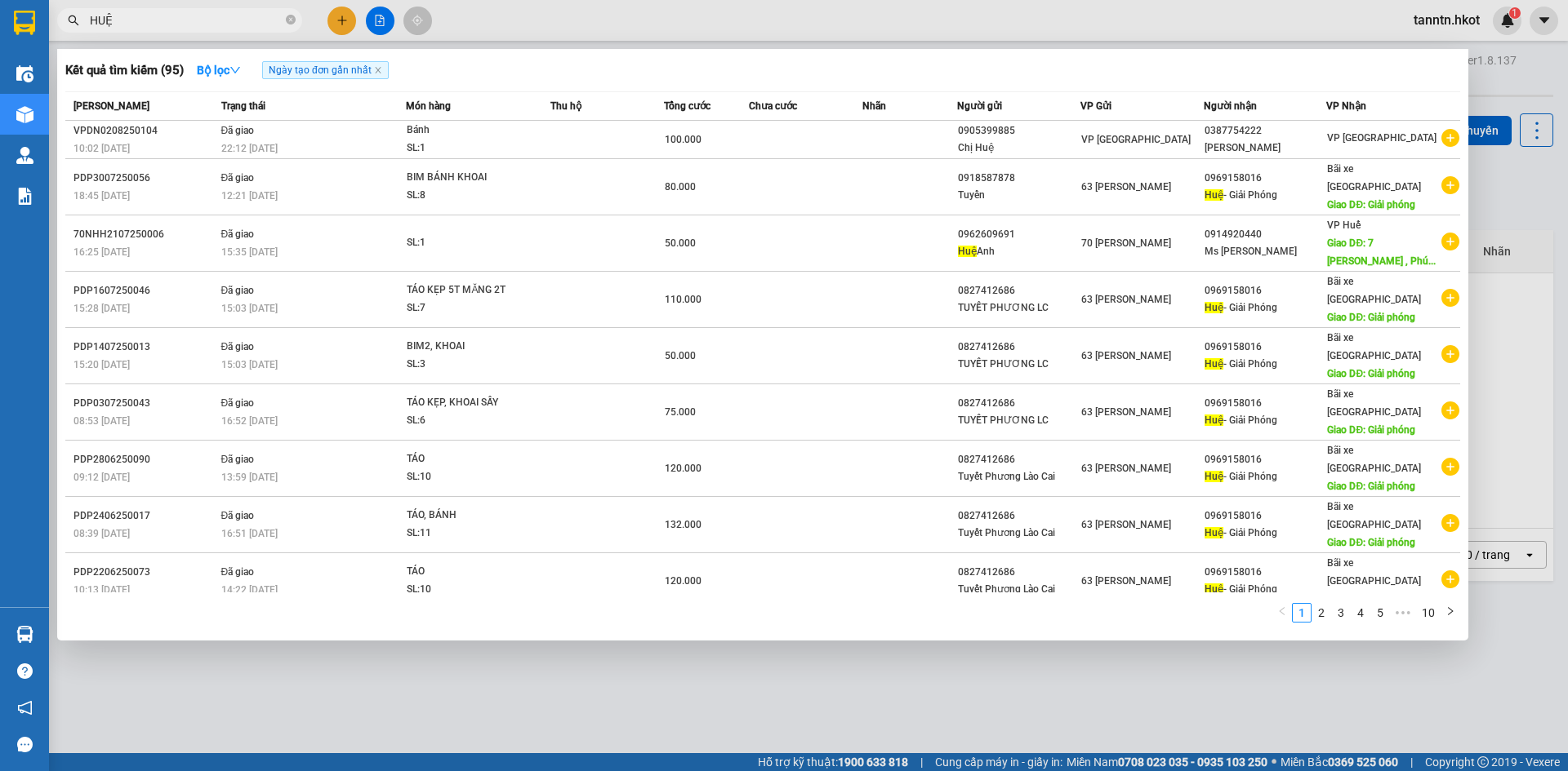
drag, startPoint x: 203, startPoint y: 24, endPoint x: 0, endPoint y: 24, distance: 203.0
click at [0, 24] on section "Kết quả tìm kiếm ( 95 ) Bộ lọc Ngày tạo đơn gần nhất Mã ĐH Trạng thái Món hàng …" at bounding box center [784, 385] width 1568 height 771
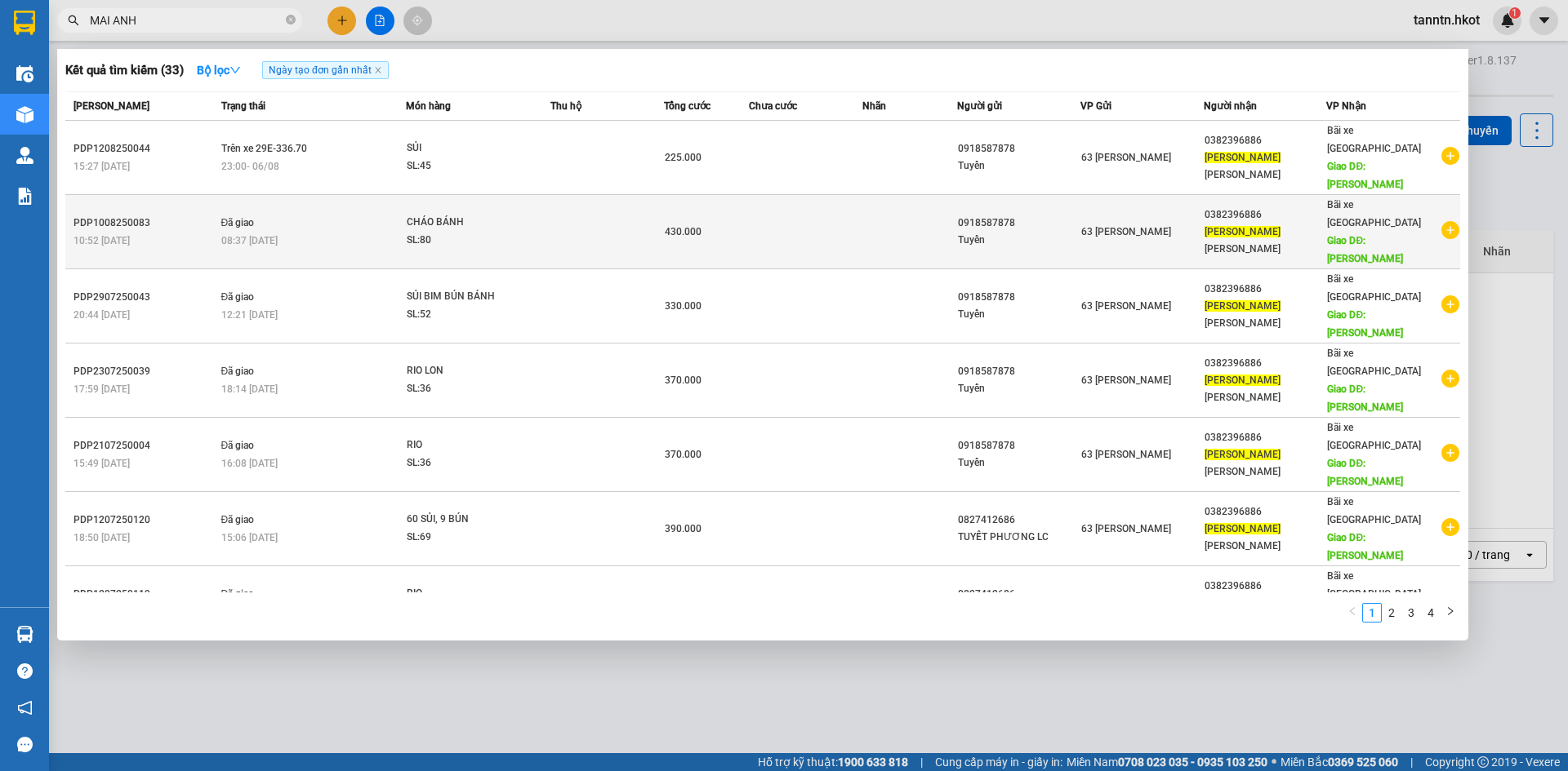
type input "MAI ANH"
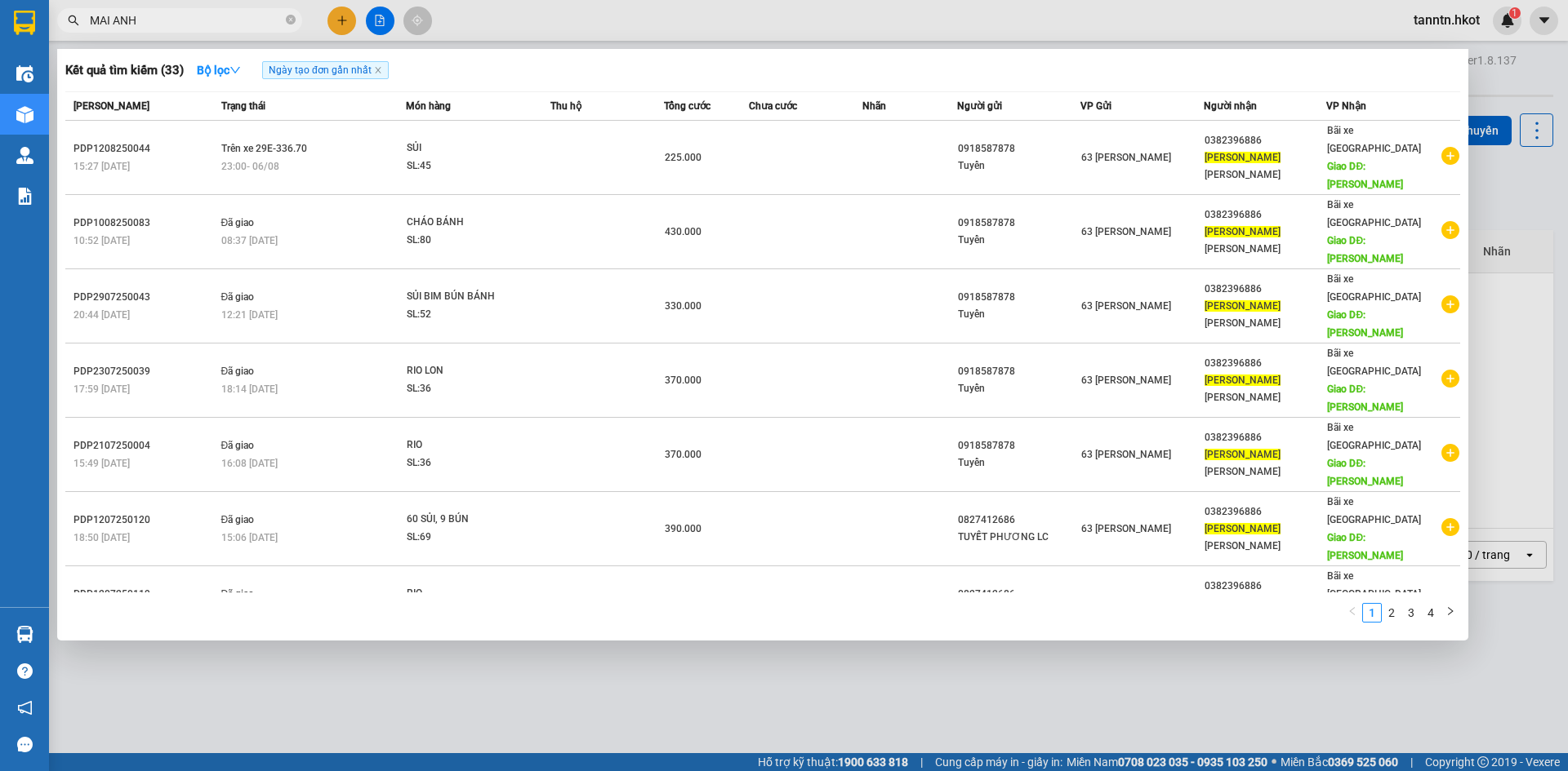
click at [631, 195] on td at bounding box center [607, 232] width 113 height 74
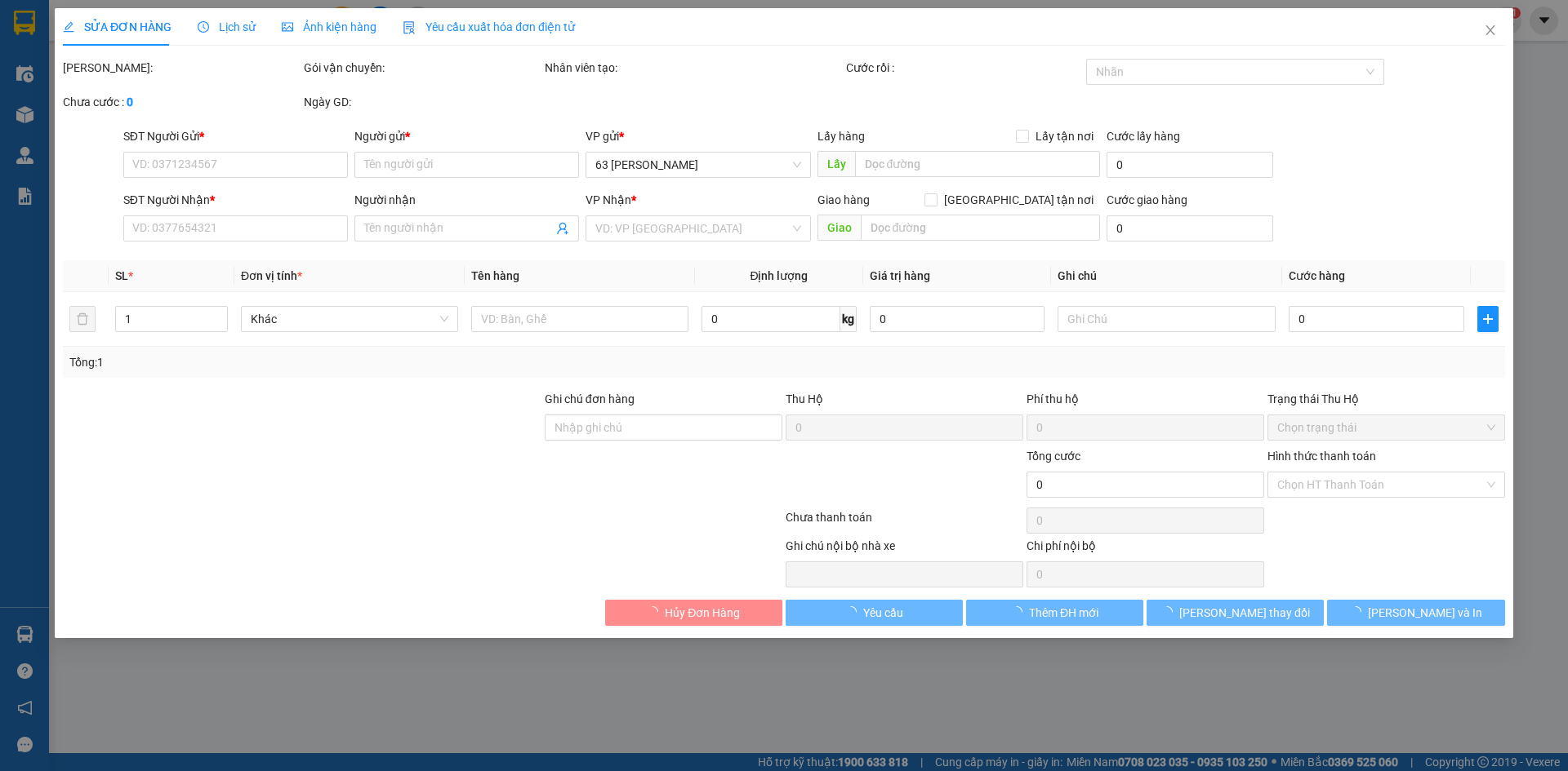
type input "0918587878"
type input "Tuyển"
type input "0382396886"
type input "[PERSON_NAME]"
type input "Gia lâm"
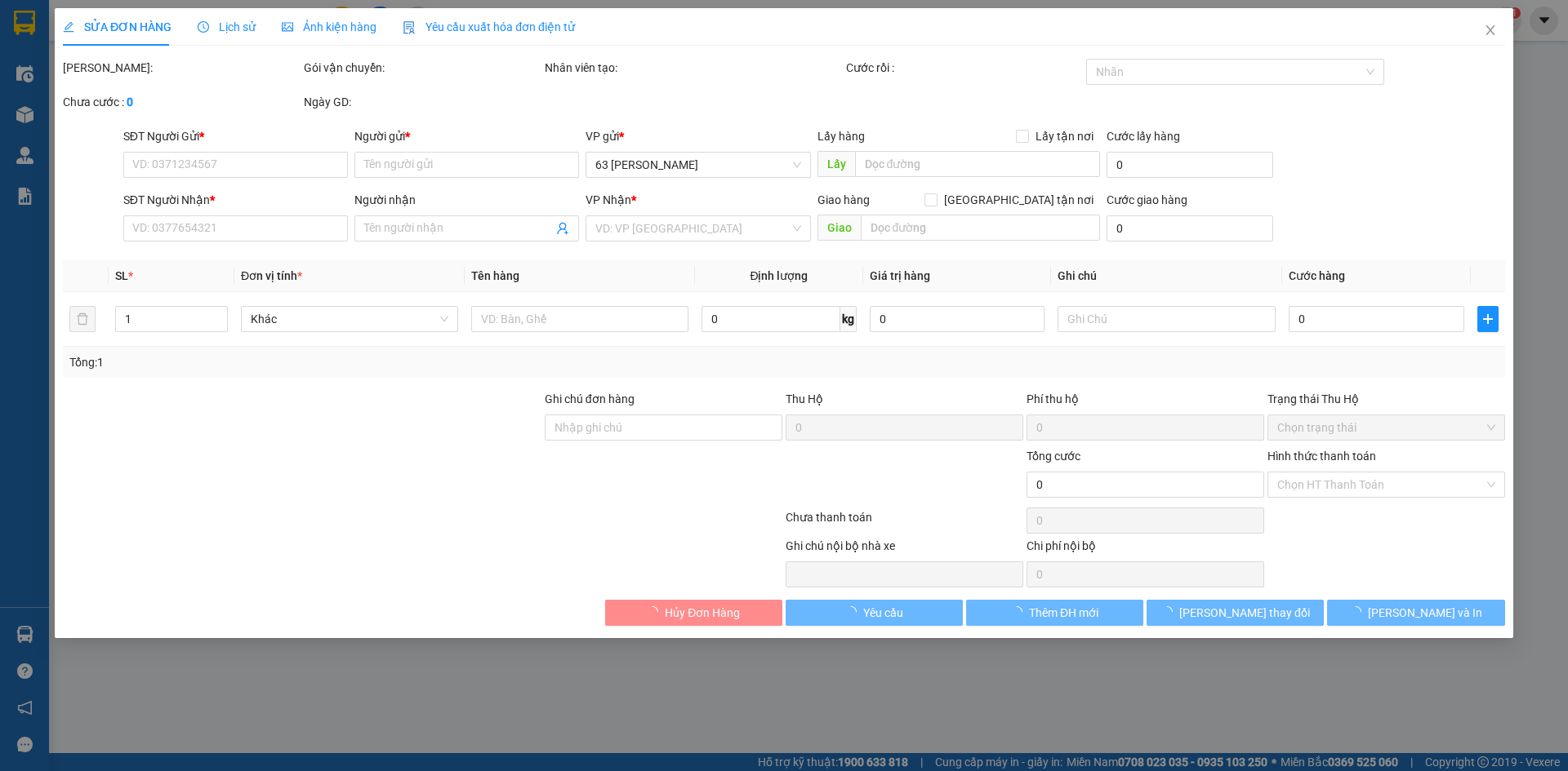
type input "430.000"
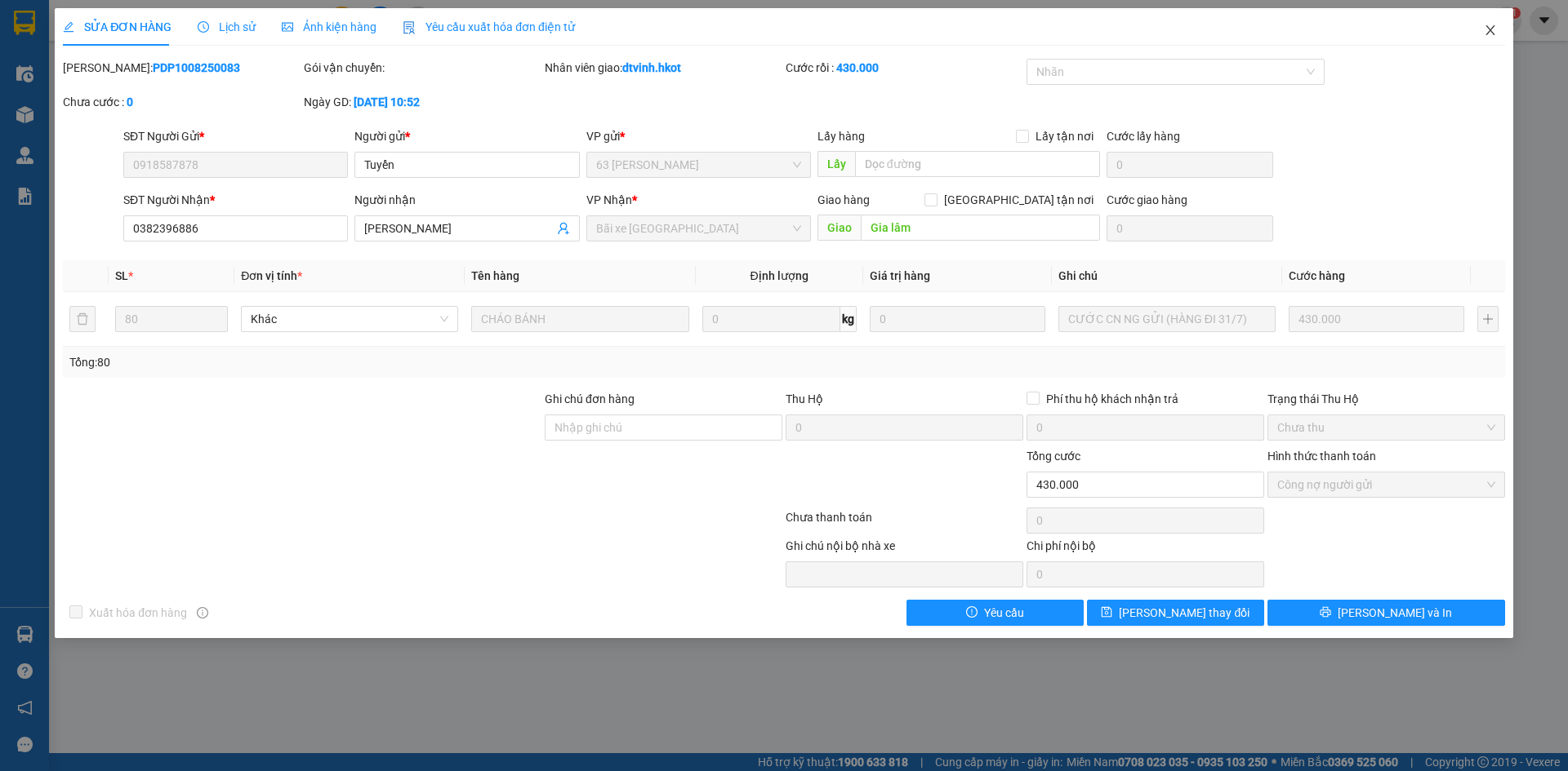
click at [1500, 33] on span "Close" at bounding box center [1490, 31] width 46 height 46
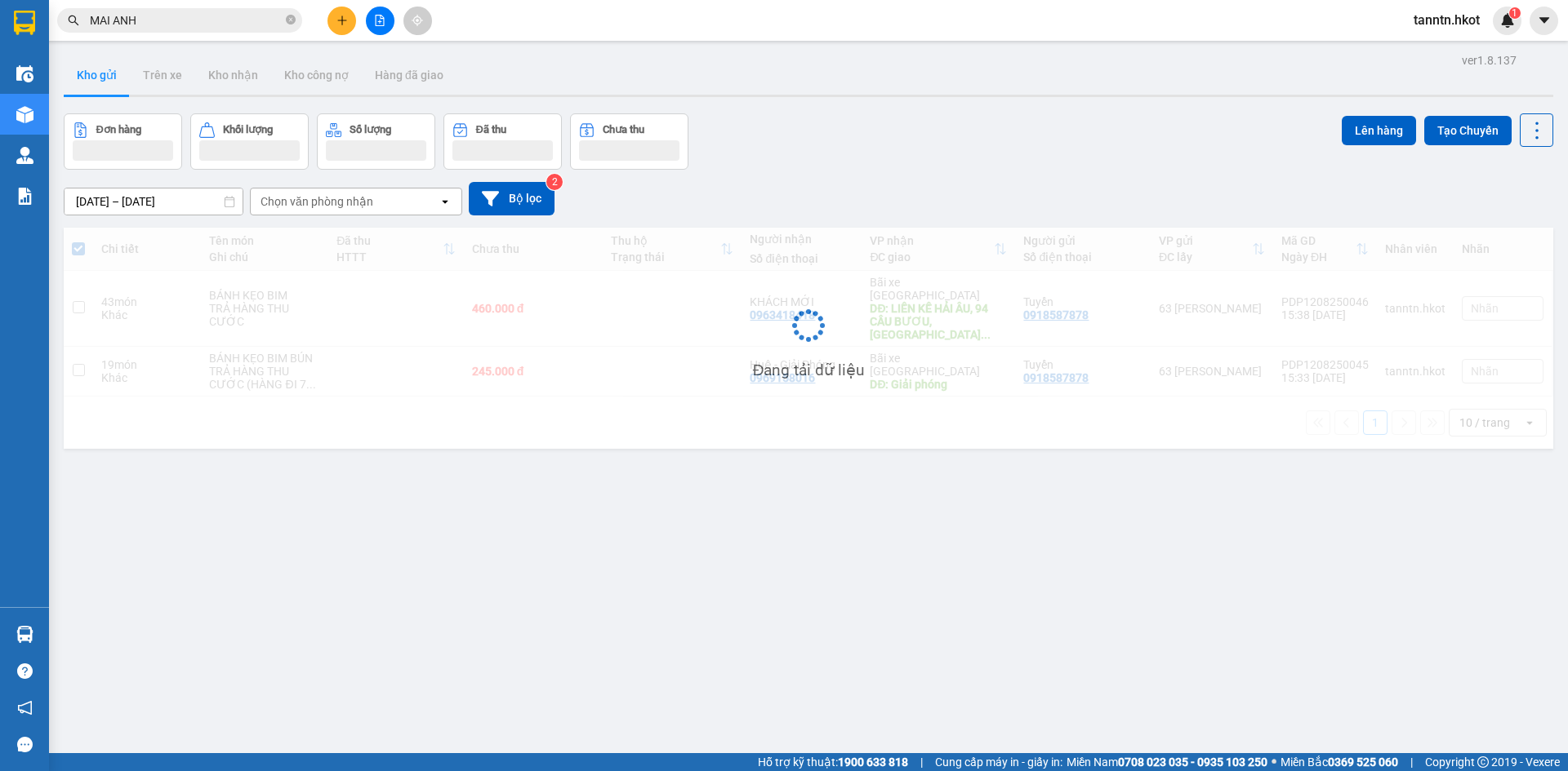
click at [201, 20] on input "MAI ANH" at bounding box center [187, 20] width 193 height 18
